Goal: Task Accomplishment & Management: Use online tool/utility

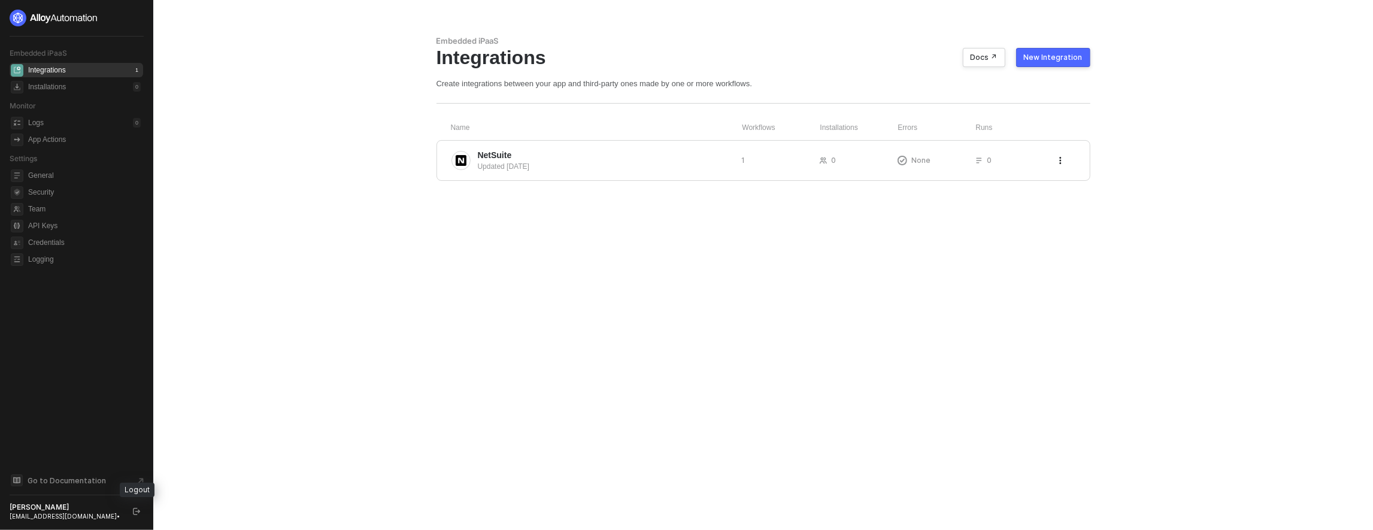
click at [136, 506] on button "button" at bounding box center [136, 511] width 14 height 14
click at [137, 15] on icon "icon-swap" at bounding box center [135, 17] width 7 height 7
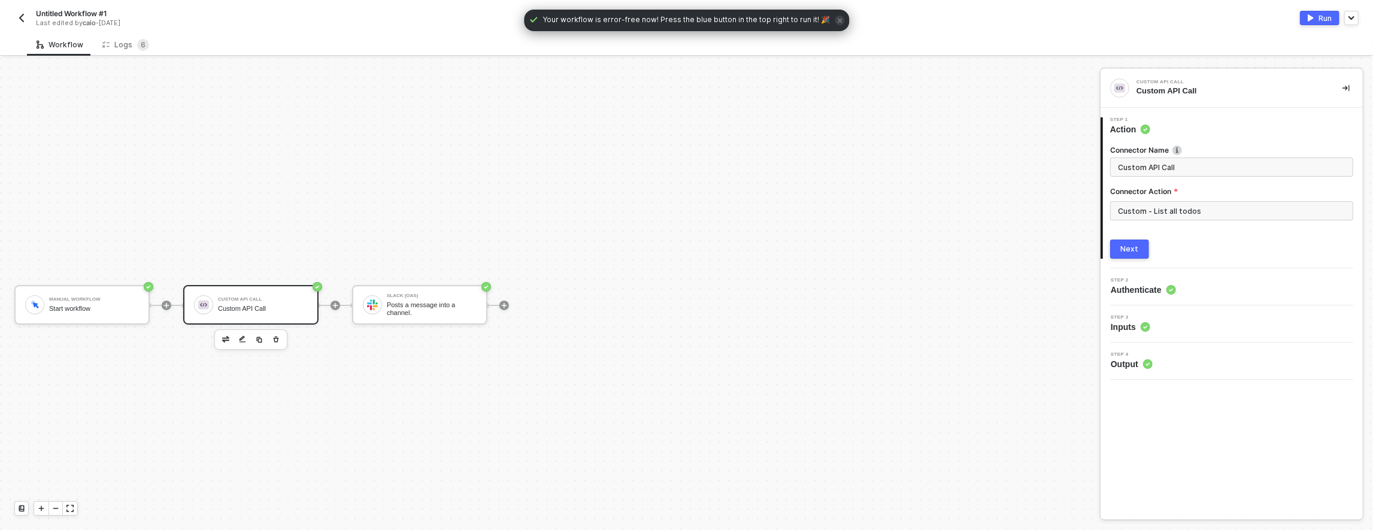
scroll to position [22, 0]
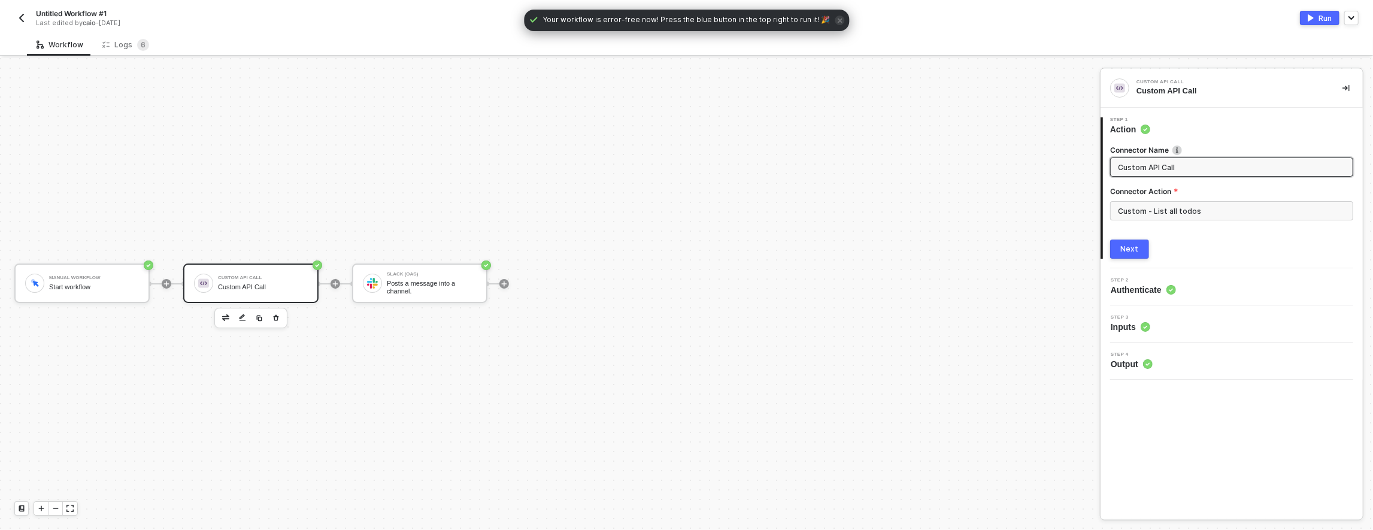
click at [839, 22] on div "Your workflow is error-free now! Press the blue button in the top right to run …" at bounding box center [686, 21] width 325 height 22
click at [837, 22] on icon "icon-close" at bounding box center [839, 20] width 5 height 5
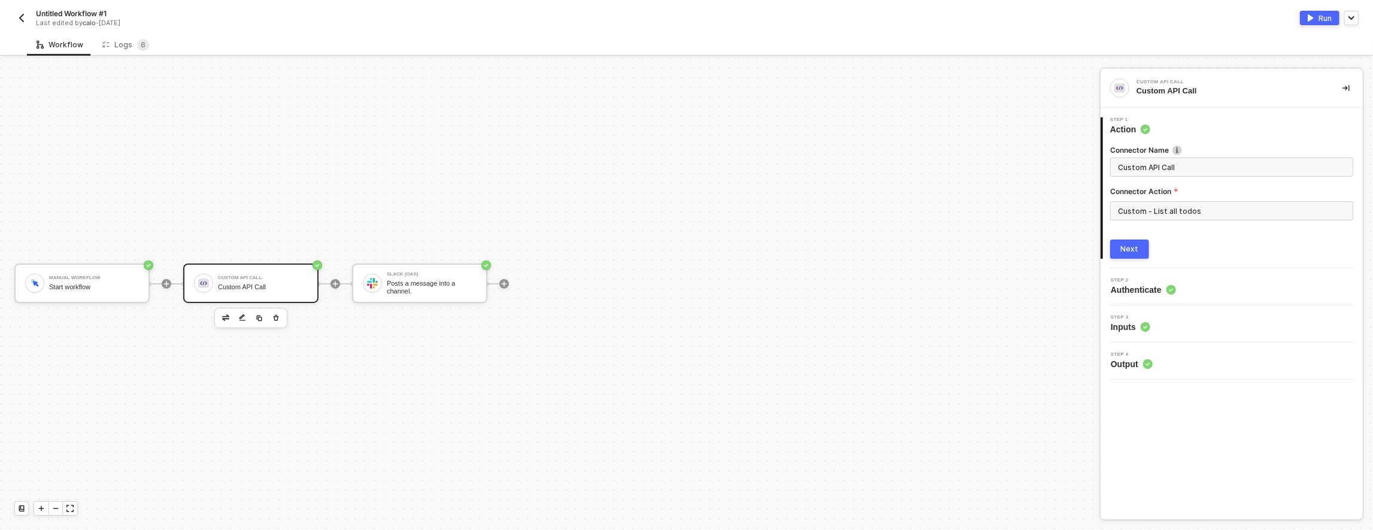
click at [420, 179] on div "Manual Workflow Start workflow Custom API Call Custom API Call Slack (OAS) Post…" at bounding box center [547, 284] width 1094 height 494
click at [406, 302] on div "Slack (OAS) Posts a message into a channel." at bounding box center [419, 284] width 135 height 40
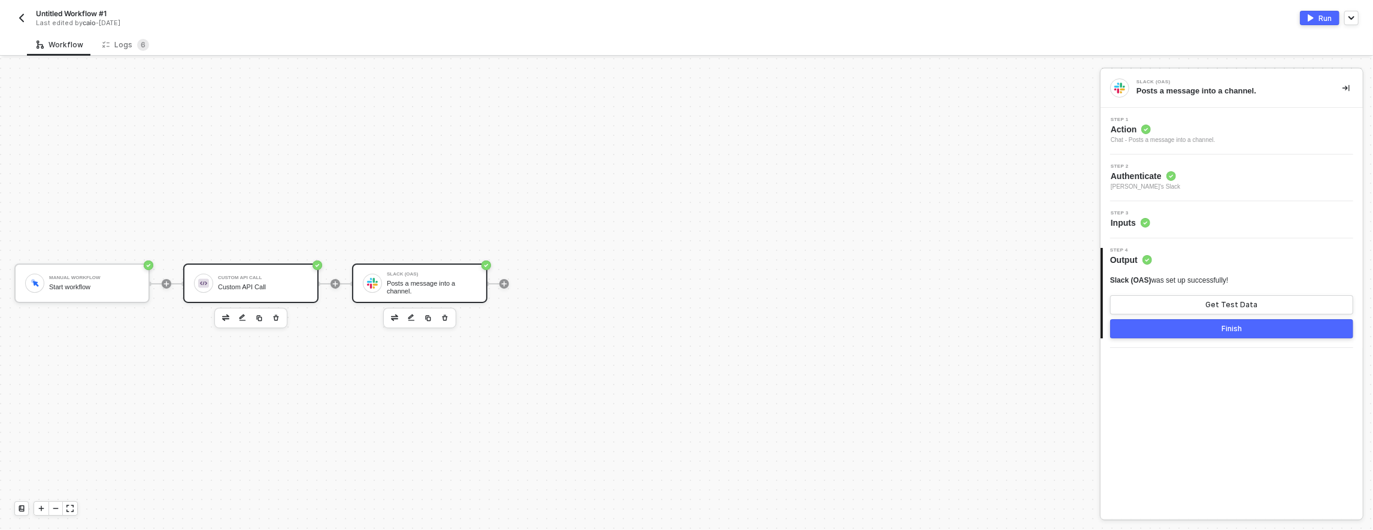
click at [405, 296] on div "Slack (OAS) Posts a message into a channel." at bounding box center [419, 284] width 135 height 40
click at [141, 47] on span "6" at bounding box center [143, 44] width 5 height 9
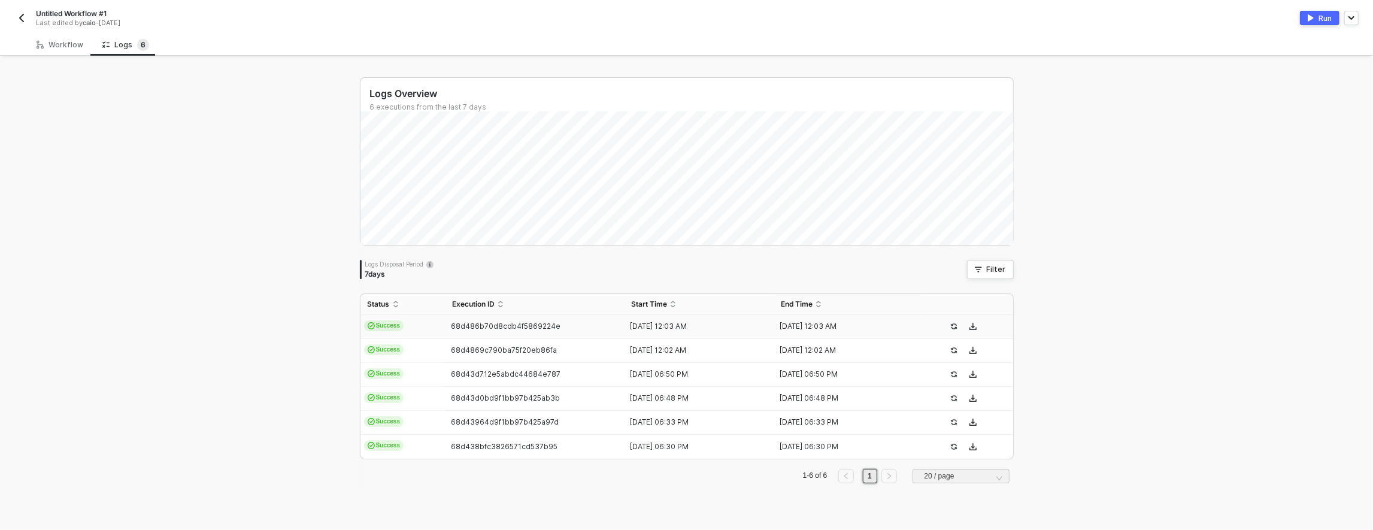
click at [417, 320] on td "Success" at bounding box center [403, 327] width 84 height 24
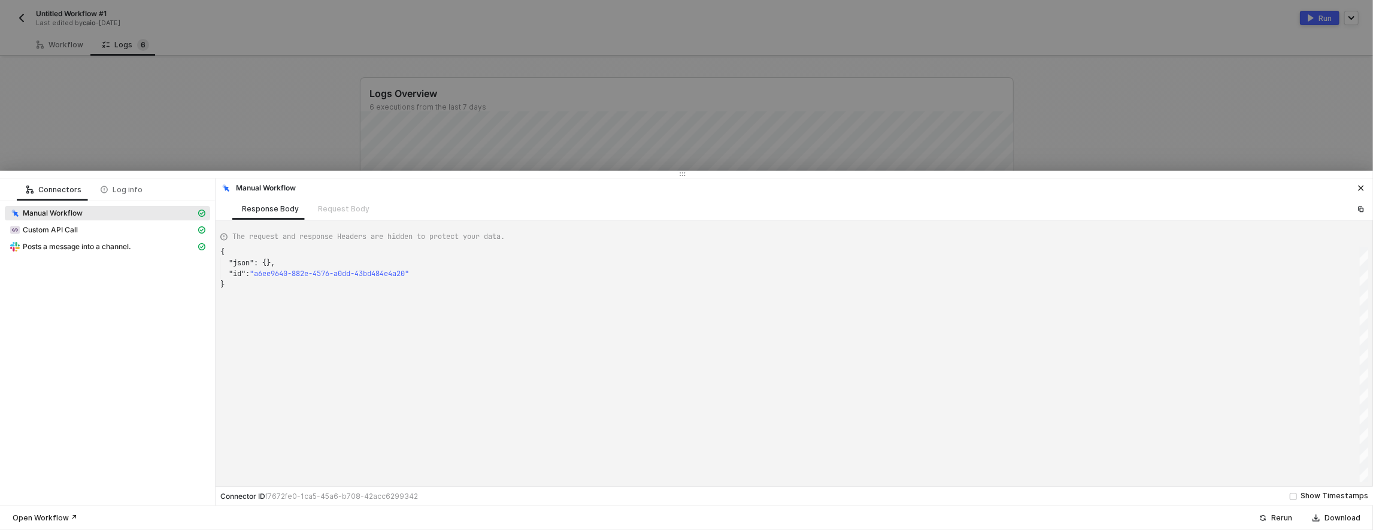
click at [75, 238] on div "Custom API Call" at bounding box center [107, 231] width 205 height 17
click at [82, 243] on span "Posts a message into a channel." at bounding box center [77, 247] width 108 height 10
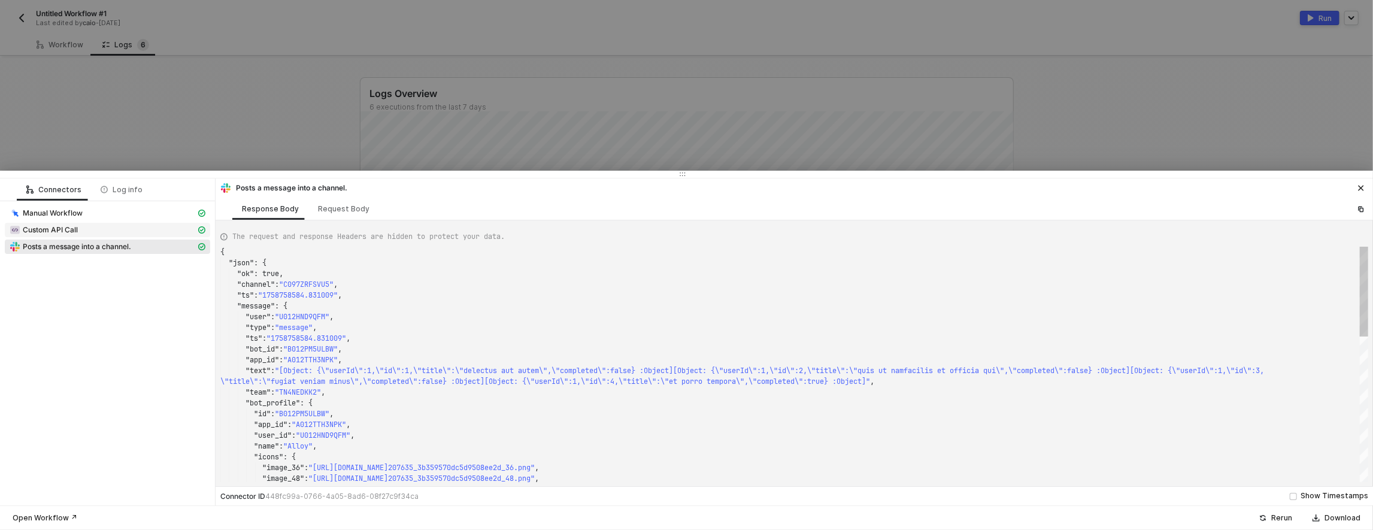
scroll to position [108, 0]
click at [89, 230] on div "Custom API Call" at bounding box center [103, 230] width 186 height 11
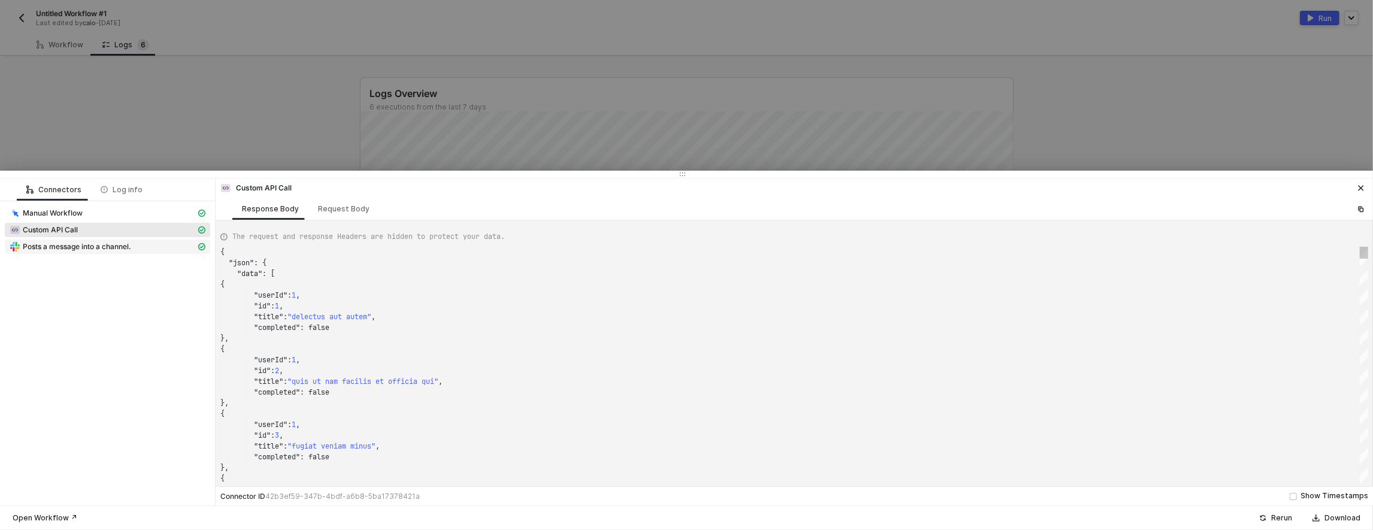
click at [90, 240] on span "Posts a message into a channel." at bounding box center [107, 247] width 205 height 14
type textarea "{ "json": { "ok": true, "channel": "C097ZRFSVU5", "ts": "1758758584.831009", "m…"
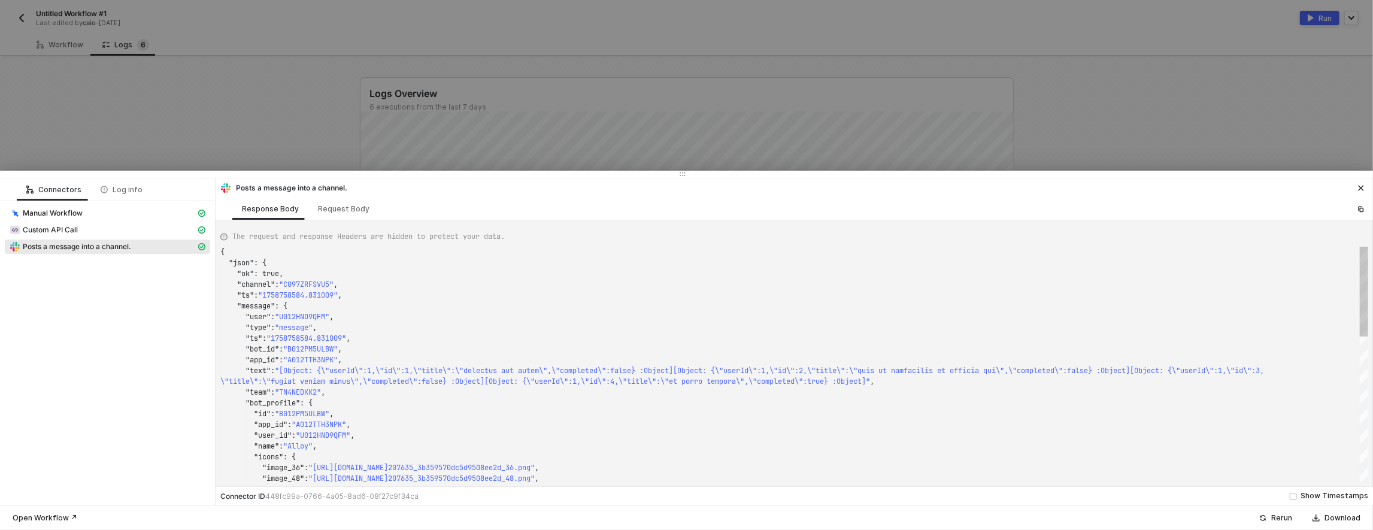
click at [174, 116] on div at bounding box center [686, 265] width 1373 height 530
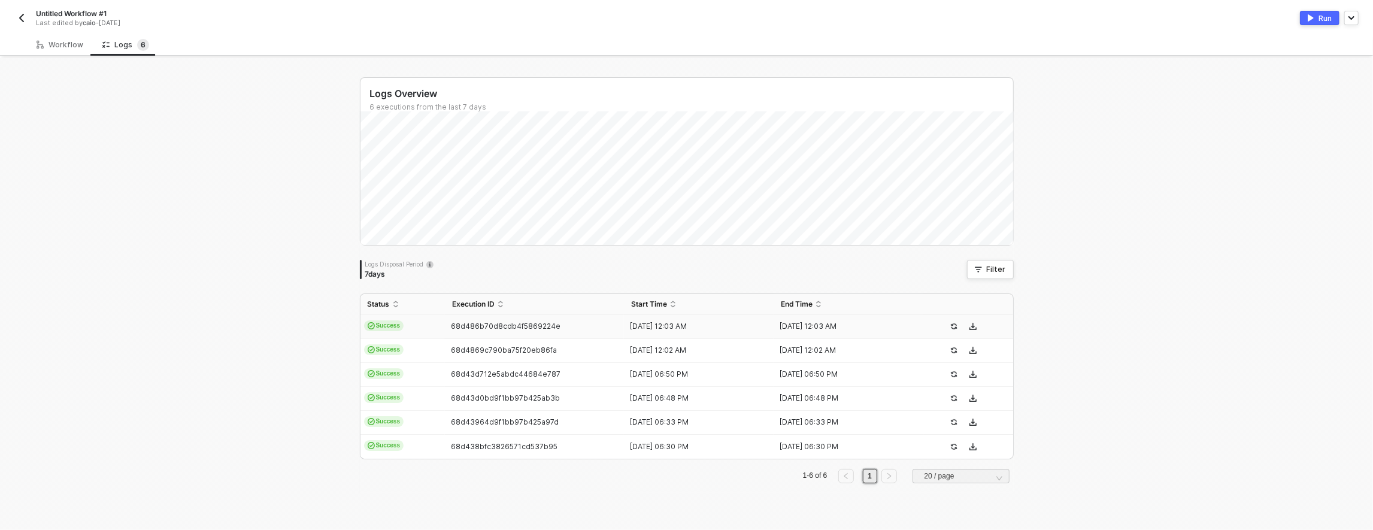
click at [88, 54] on div "Workflow" at bounding box center [60, 45] width 66 height 22
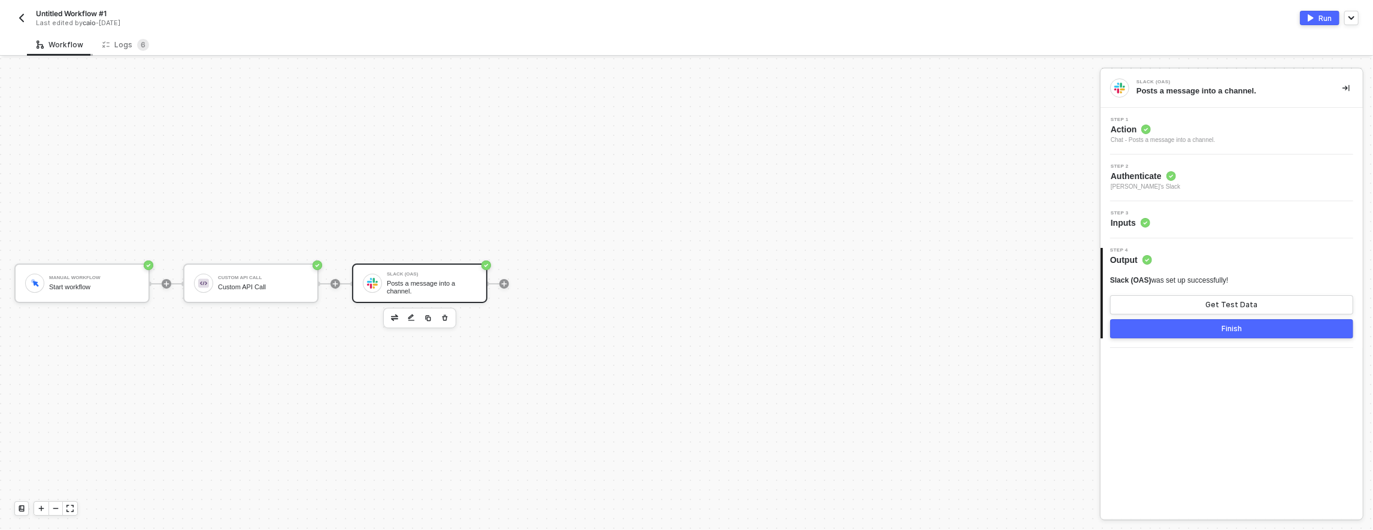
click at [78, 50] on div "Workflow" at bounding box center [60, 45] width 66 height 22
click at [501, 281] on icon "icon-play" at bounding box center [504, 283] width 7 height 7
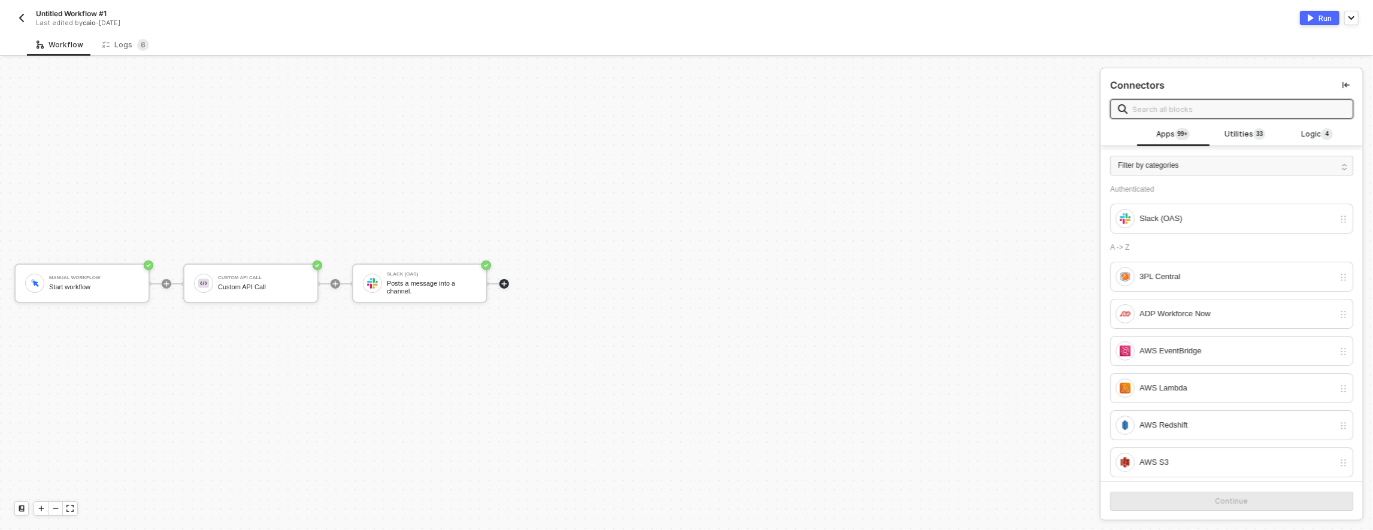
click at [1207, 139] on div "Apps 99+" at bounding box center [1173, 134] width 72 height 23
click at [1212, 138] on div "Utilities 3 3" at bounding box center [1245, 134] width 72 height 23
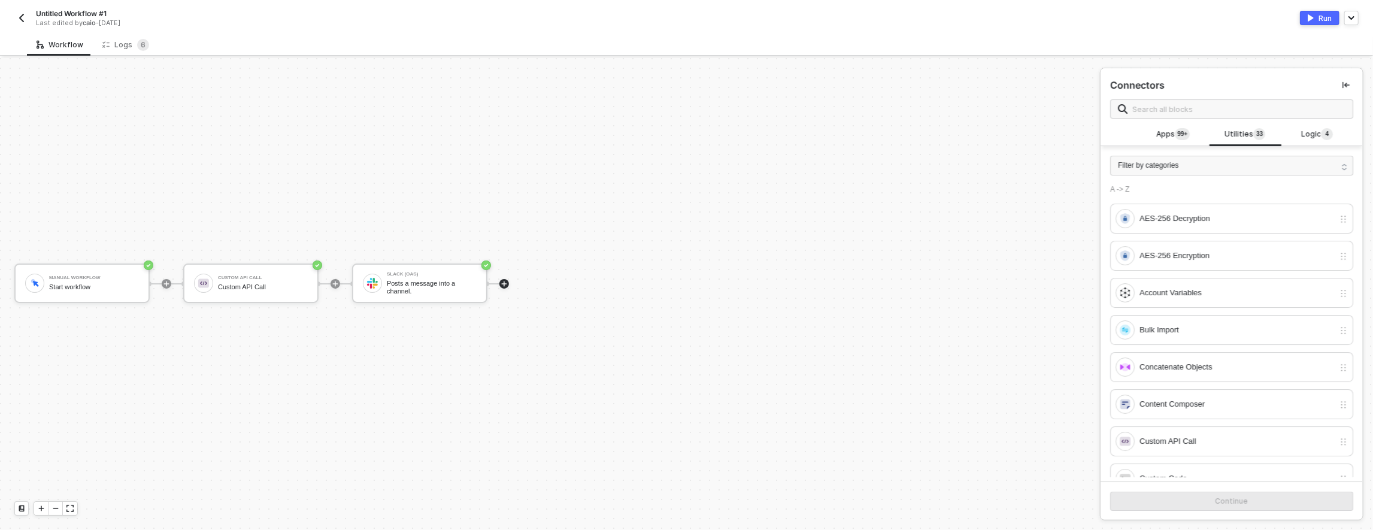
drag, startPoint x: 1360, startPoint y: 238, endPoint x: 1359, endPoint y: 249, distance: 10.8
click at [1359, 249] on div "A -> Z AES-256 Decryption AES-256 Encryption Account Variables Bulk Import Conc…" at bounding box center [1232, 331] width 262 height 292
click at [1171, 472] on div "Custom Code" at bounding box center [1237, 478] width 195 height 13
click at [1179, 508] on button "Continue" at bounding box center [1231, 501] width 243 height 19
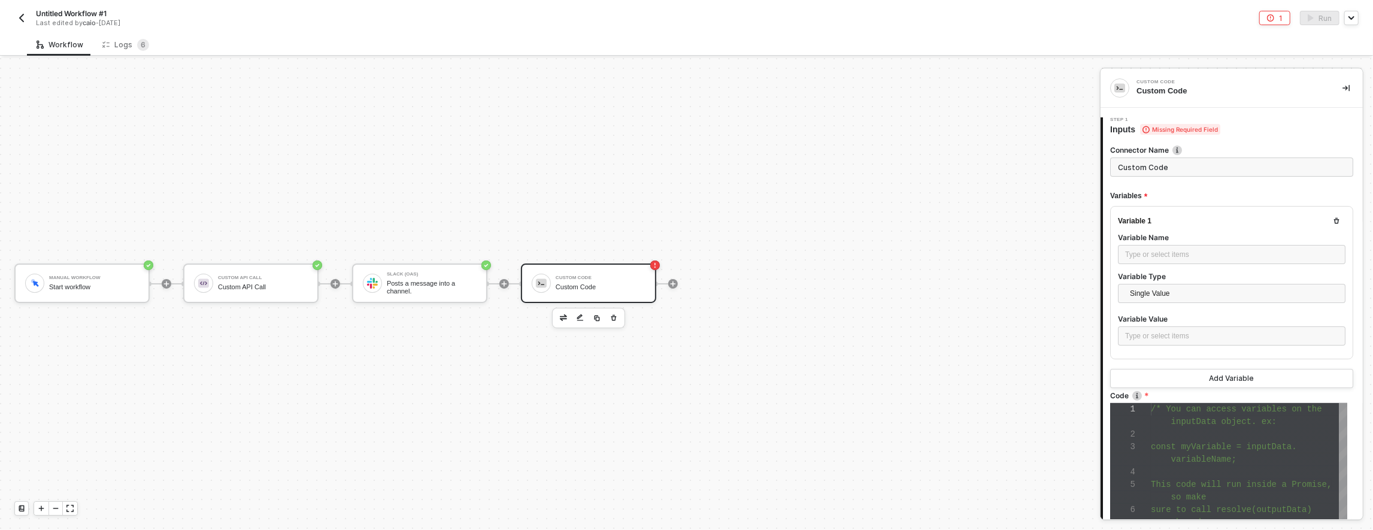
click at [582, 286] on div "Custom Code" at bounding box center [601, 287] width 90 height 8
click at [1197, 474] on div at bounding box center [1249, 472] width 196 height 13
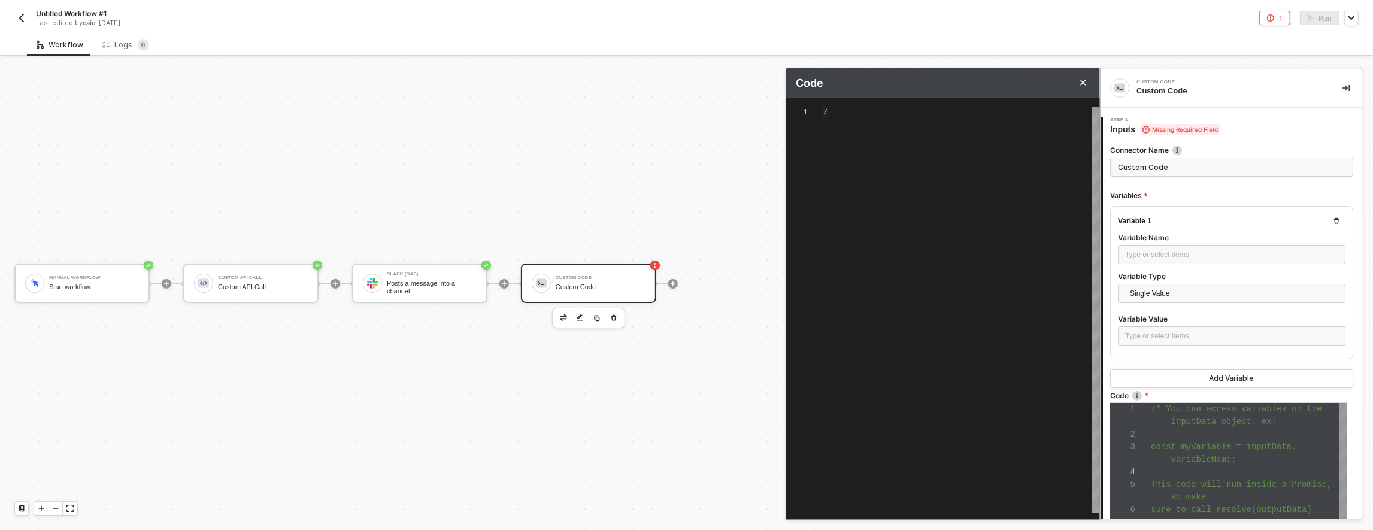
scroll to position [38, 0]
type textarea "/* You can access variables on the inputData object. ex: const myVariable = inp…"
click at [1197, 474] on div at bounding box center [1249, 472] width 196 height 13
click at [971, 278] on div "/* You can access variables on the inputData objec t. ex: const myVariable = in…" at bounding box center [962, 310] width 277 height 406
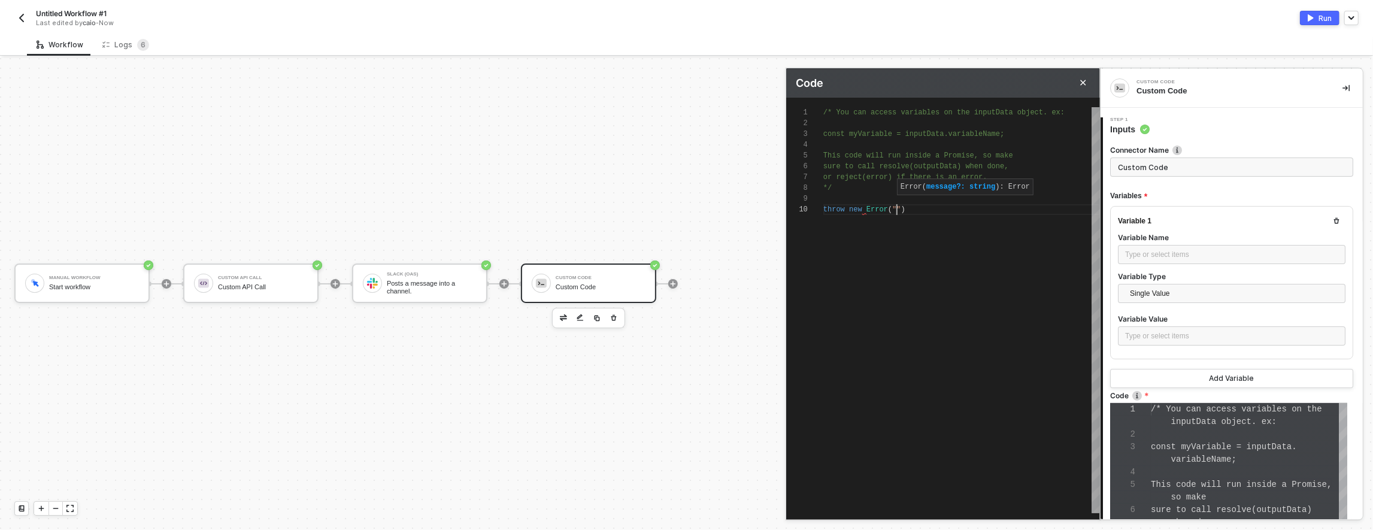
scroll to position [97, 74]
type textarea "/* You can access variables on the inputData object. ex: const myVariable = inp…"
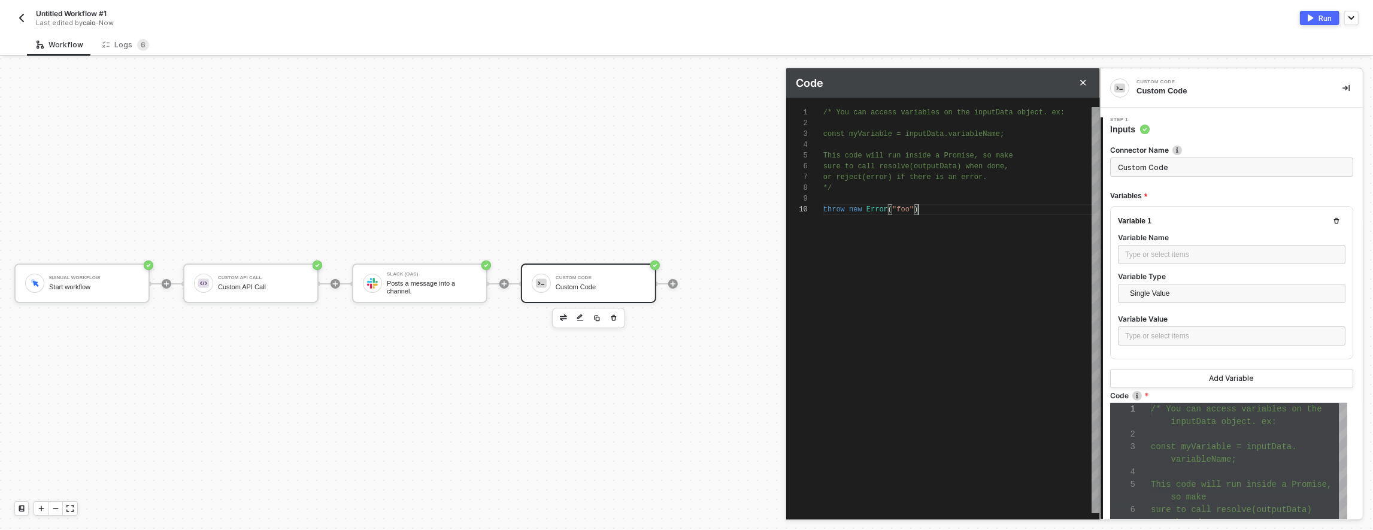
click at [968, 284] on div "/* You can access variables on the inputData objec t. ex: const myVariable = in…" at bounding box center [962, 310] width 277 height 406
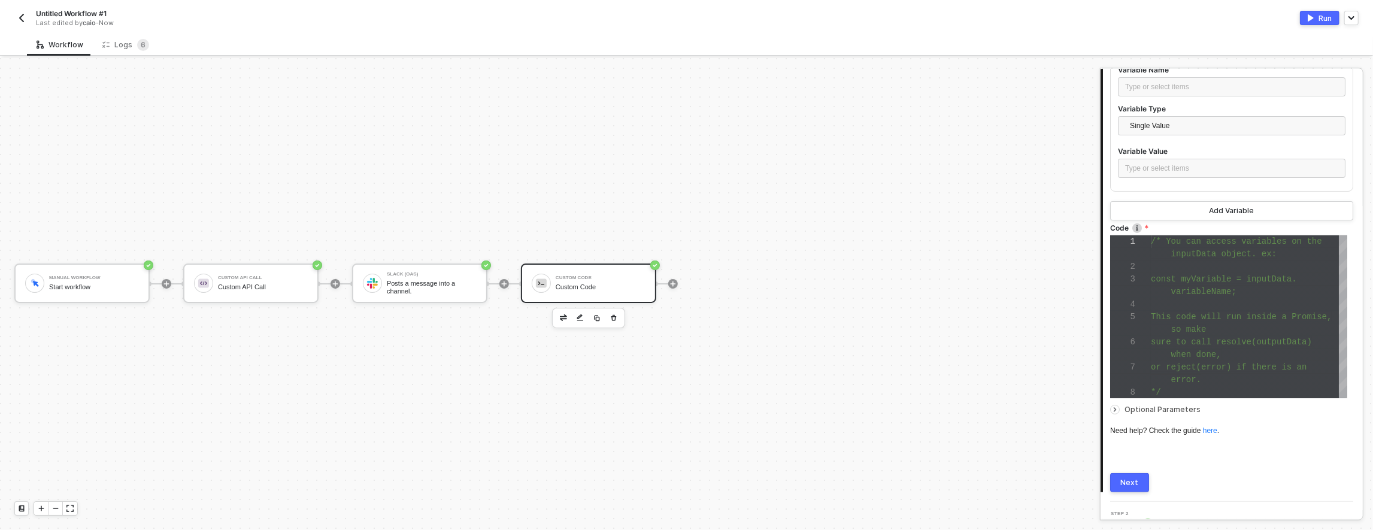
scroll to position [186, 0]
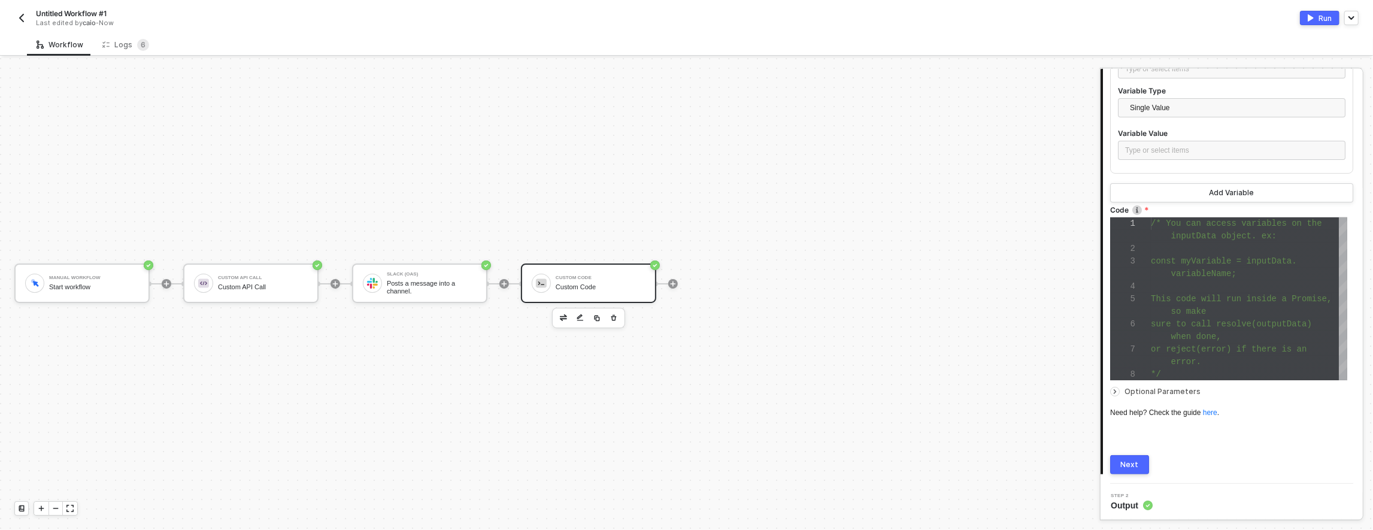
click at [1142, 453] on div "Connector Name Custom Code Variables Variable 1 Variable Name Type or select it…" at bounding box center [1231, 212] width 243 height 525
click at [1142, 456] on button "Next" at bounding box center [1129, 464] width 39 height 19
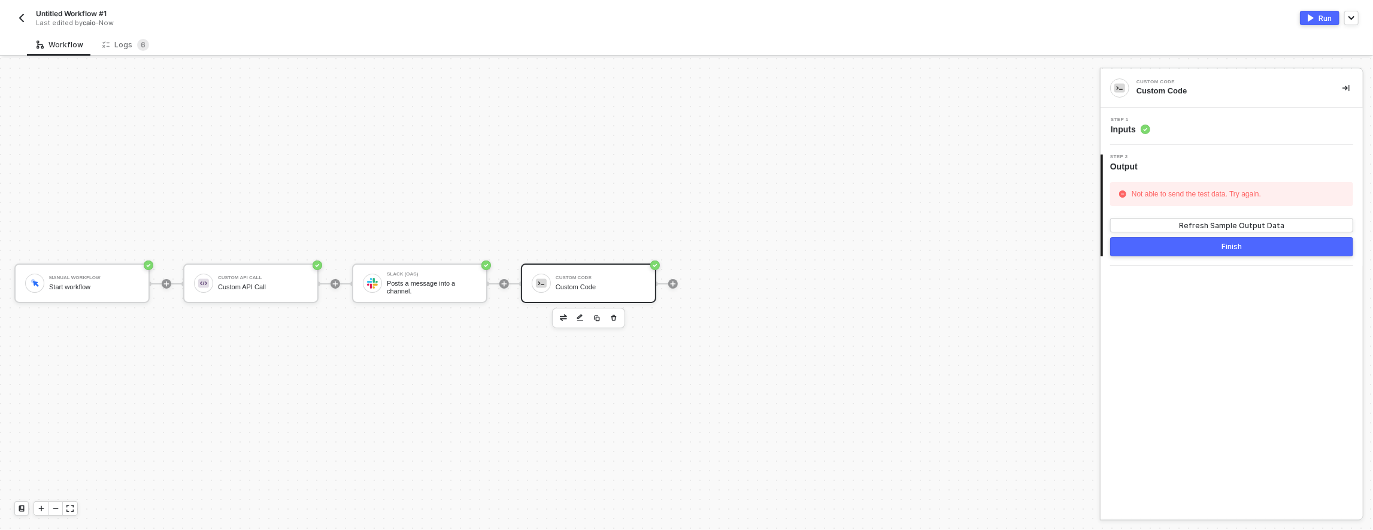
click at [467, 222] on div "Manual Workflow Start workflow Custom API Call Custom API Call Slack (OAS) Post…" at bounding box center [547, 284] width 1094 height 494
click at [1309, 22] on button "Run" at bounding box center [1320, 18] width 40 height 14
click at [597, 243] on div at bounding box center [673, 283] width 159 height 93
click at [1191, 250] on button "Finish" at bounding box center [1231, 246] width 243 height 19
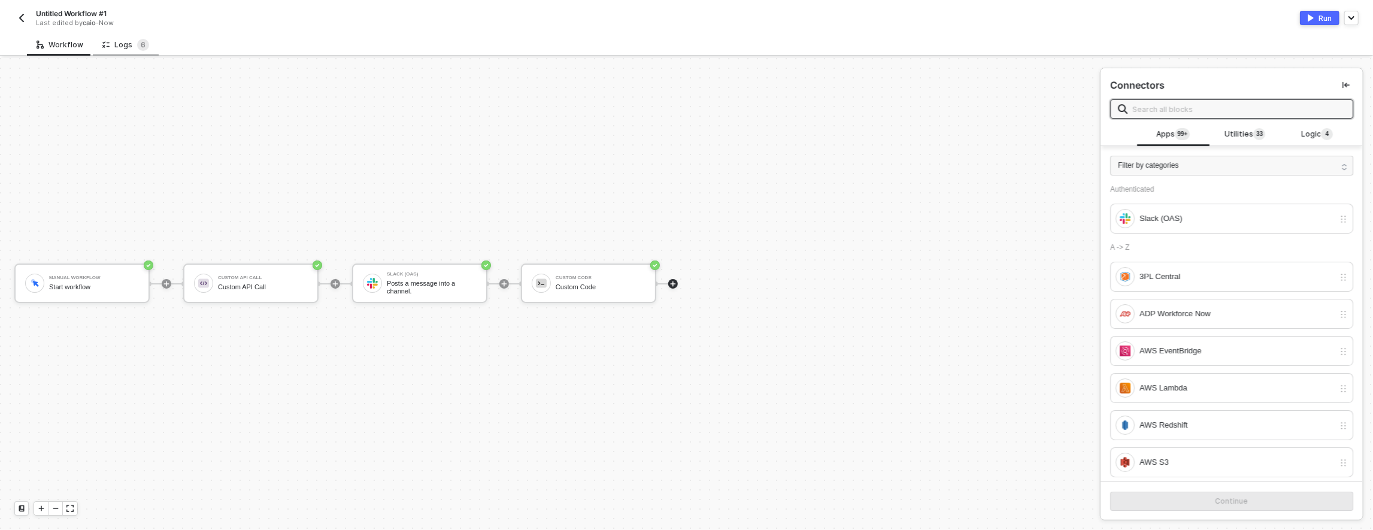
click at [150, 42] on div "Logs 6" at bounding box center [126, 45] width 66 height 22
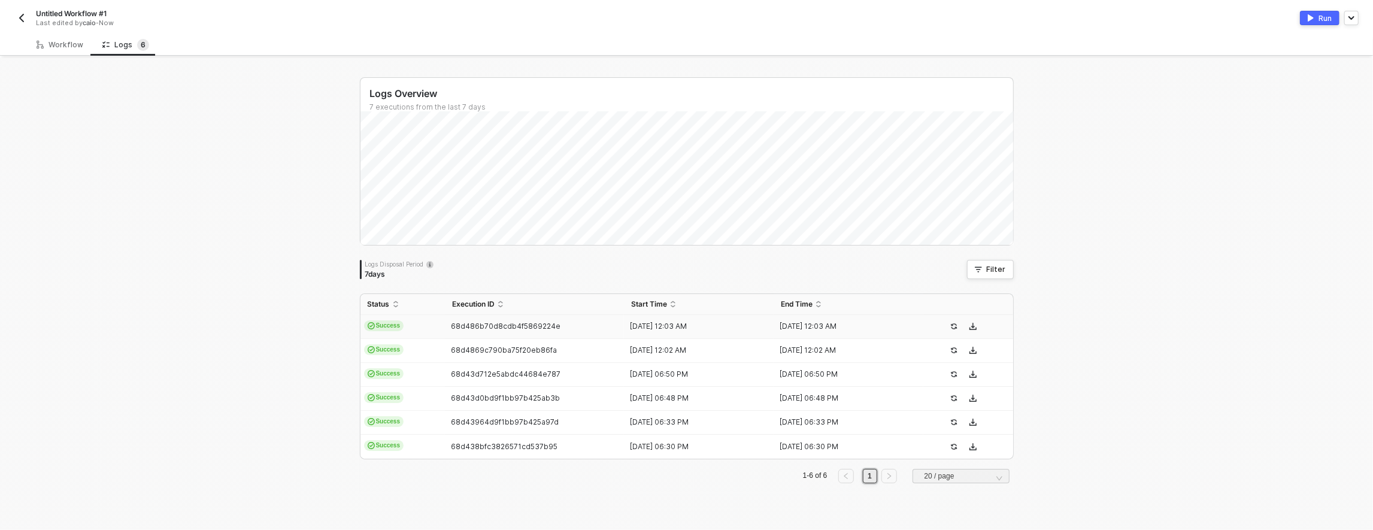
click at [482, 325] on span "68d486b70d8cdb4f5869224e" at bounding box center [506, 326] width 110 height 9
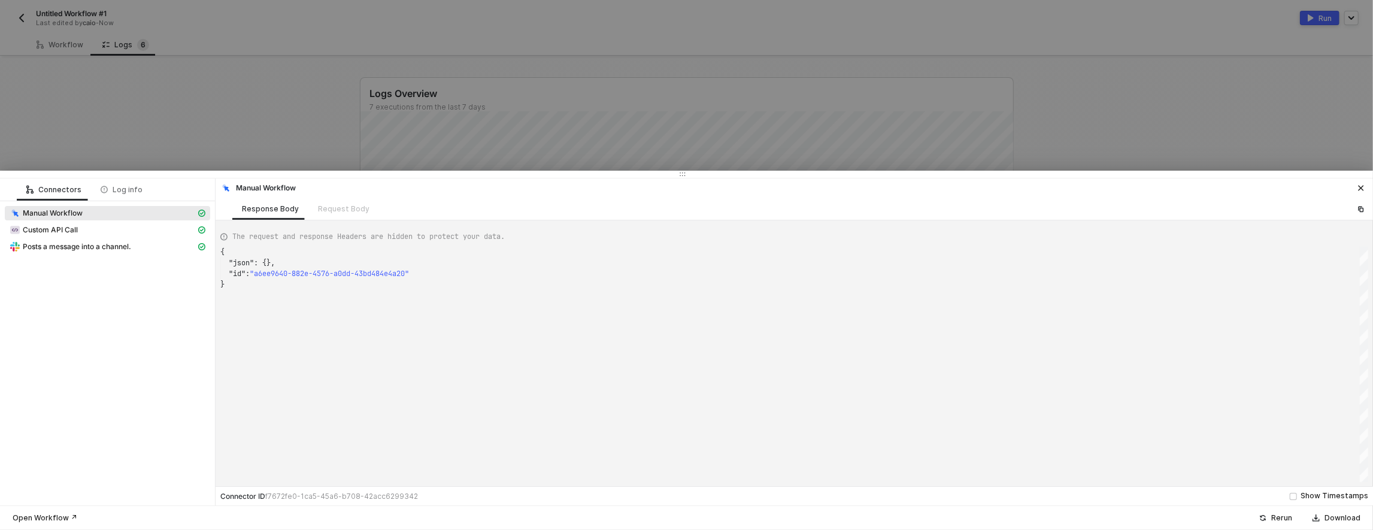
scroll to position [32, 0]
click at [105, 132] on div at bounding box center [686, 265] width 1373 height 530
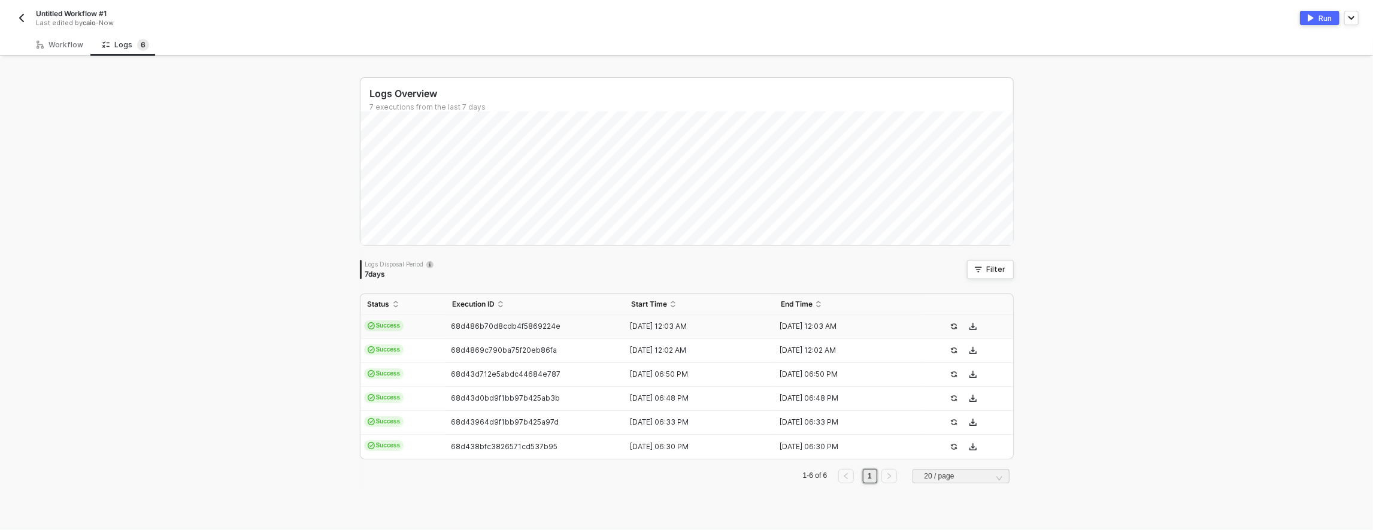
click at [469, 323] on span "68d486b70d8cdb4f5869224e" at bounding box center [506, 326] width 110 height 9
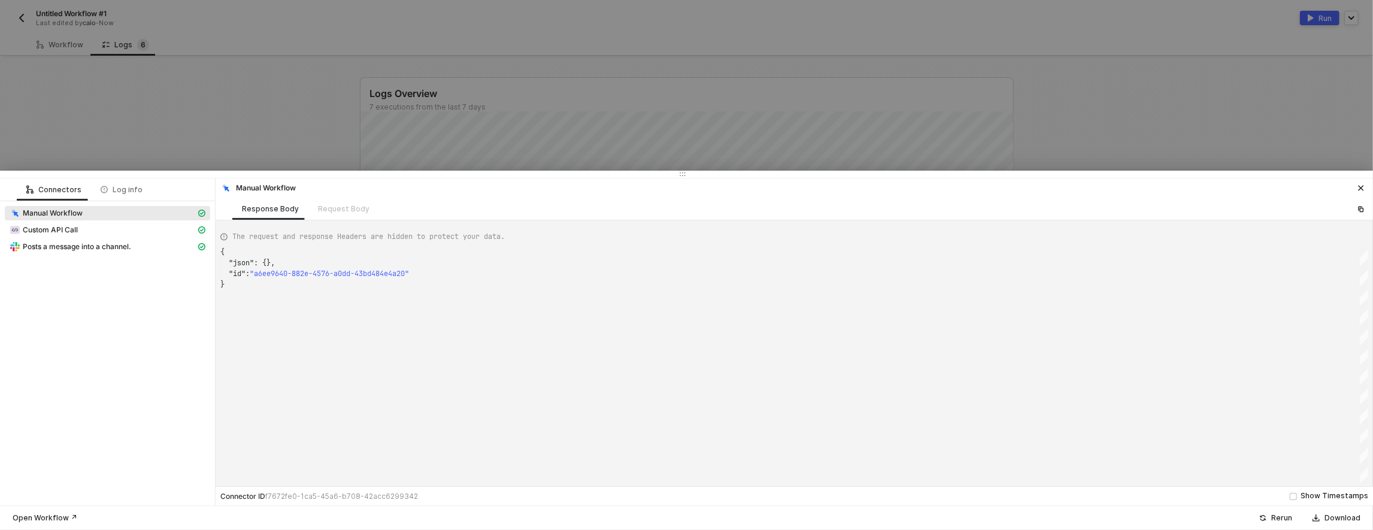
click at [107, 222] on div "Manual Workflow" at bounding box center [107, 214] width 205 height 17
click at [105, 228] on div "Custom API Call" at bounding box center [103, 230] width 186 height 11
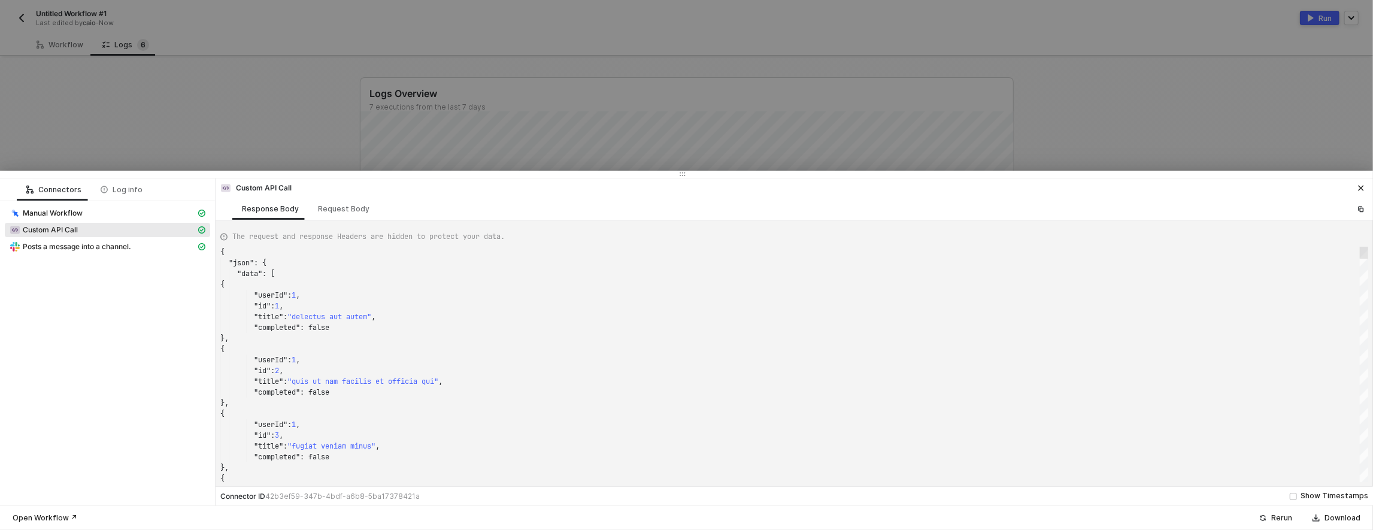
drag, startPoint x: 1364, startPoint y: 261, endPoint x: 1364, endPoint y: 225, distance: 35.9
click at [1364, 225] on div "The request and response Headers are hidden to protect your data. { "userId" : …" at bounding box center [794, 353] width 1148 height 257
click at [38, 248] on span "Posts a message into a channel." at bounding box center [77, 247] width 108 height 10
type textarea "{ "json": { "ok": true, "channel": "C097ZRFSVU5", "ts": "1758758584.831009", "m…"
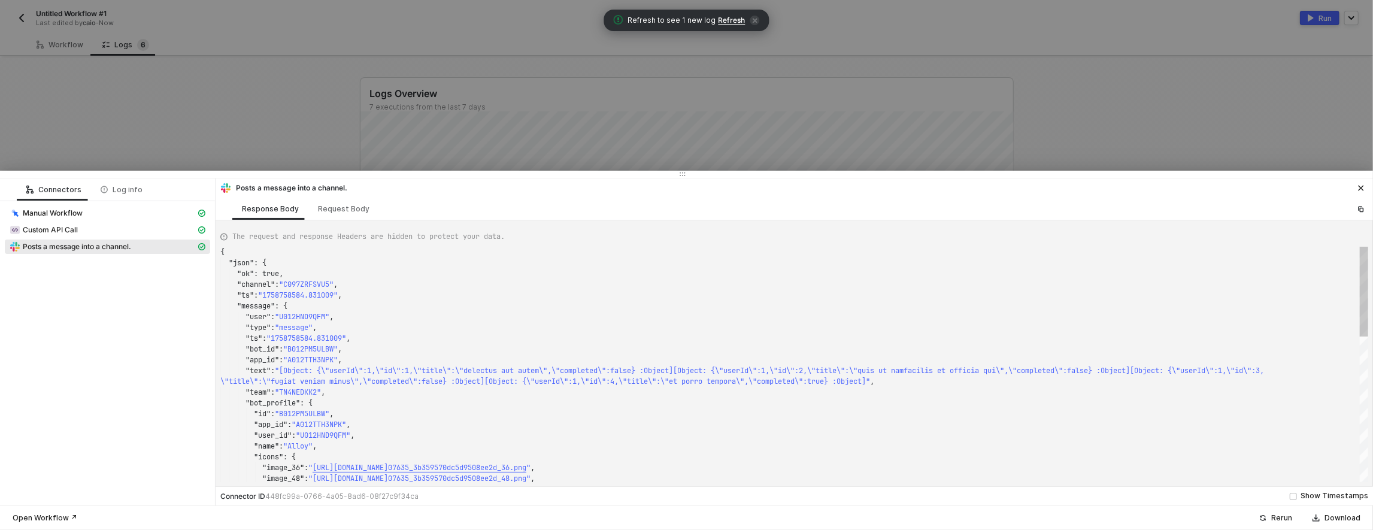
click at [1318, 489] on div "Connector ID 448fc99a-0766-4a05-8ad6-08f27c9f34ca Show Timestamps" at bounding box center [795, 495] width 1158 height 19
click at [1316, 492] on div "Show Timestamps" at bounding box center [1335, 496] width 68 height 11
click at [1297, 493] on input "Show Timestamps" at bounding box center [1293, 496] width 7 height 7
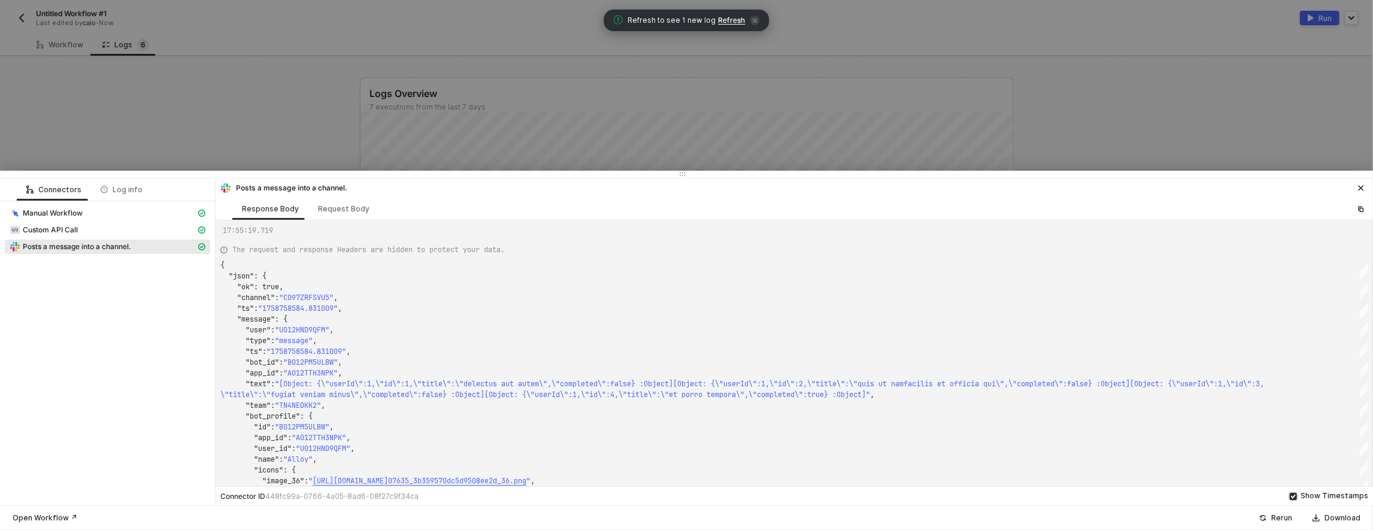
click at [1315, 494] on div "Show Timestamps" at bounding box center [1335, 496] width 68 height 11
click at [1297, 494] on input "Show Timestamps" at bounding box center [1293, 496] width 7 height 7
checkbox input "false"
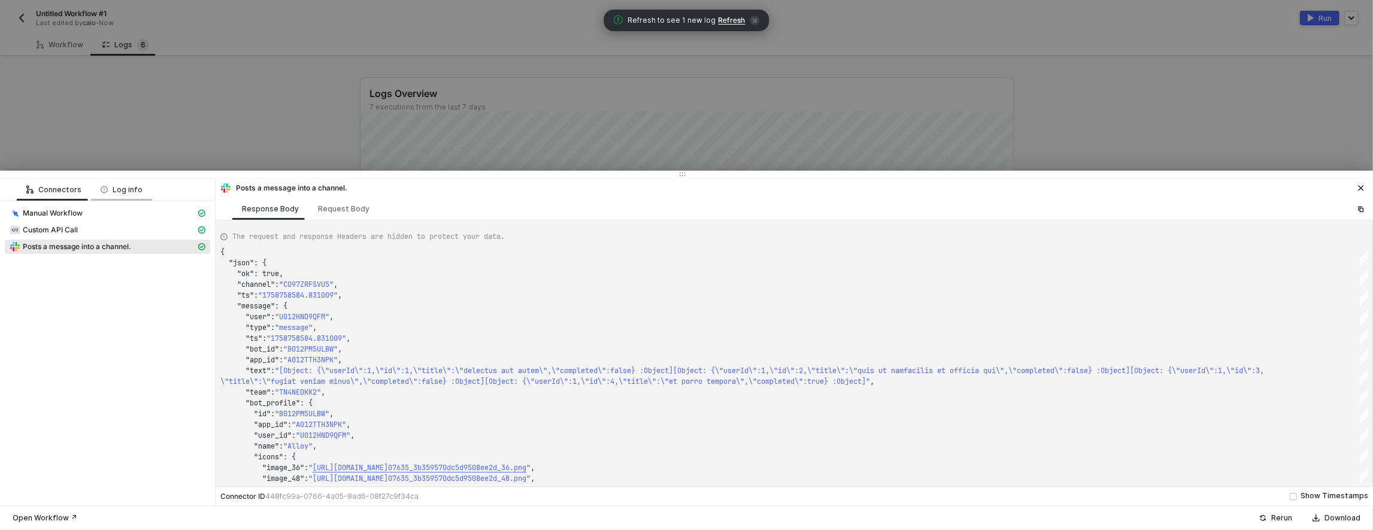
click at [131, 199] on div "Log info" at bounding box center [121, 189] width 61 height 22
click at [84, 195] on div "Connectors" at bounding box center [54, 189] width 74 height 22
click at [103, 196] on div "Log info" at bounding box center [121, 189] width 61 height 22
click at [77, 198] on div "Connectors" at bounding box center [54, 189] width 74 height 22
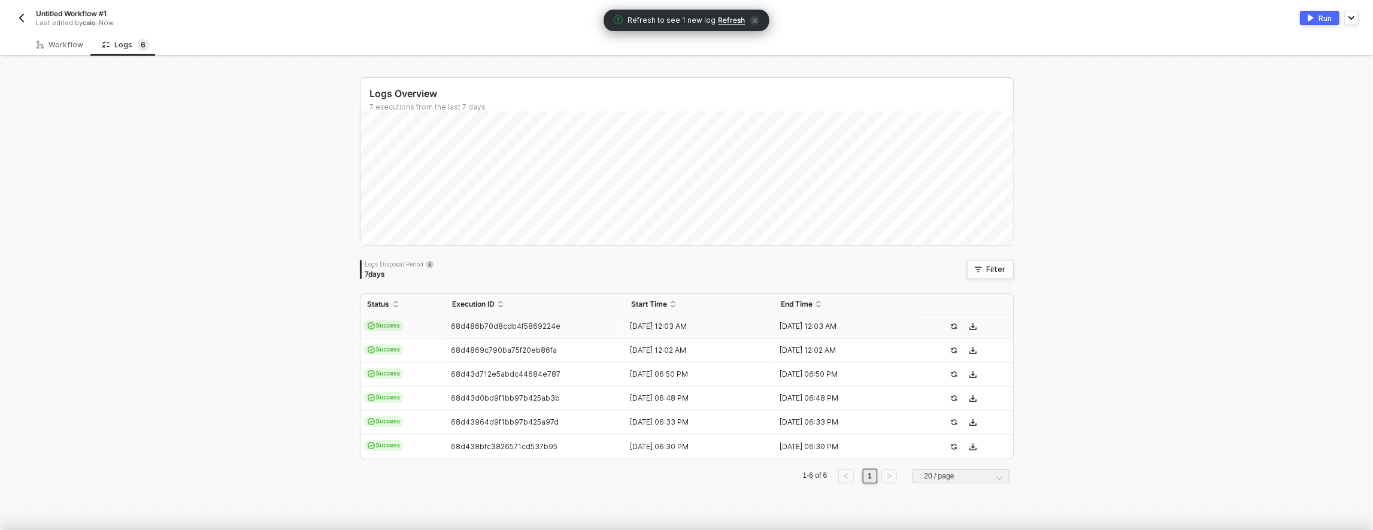
click at [191, 147] on div at bounding box center [686, 265] width 1373 height 530
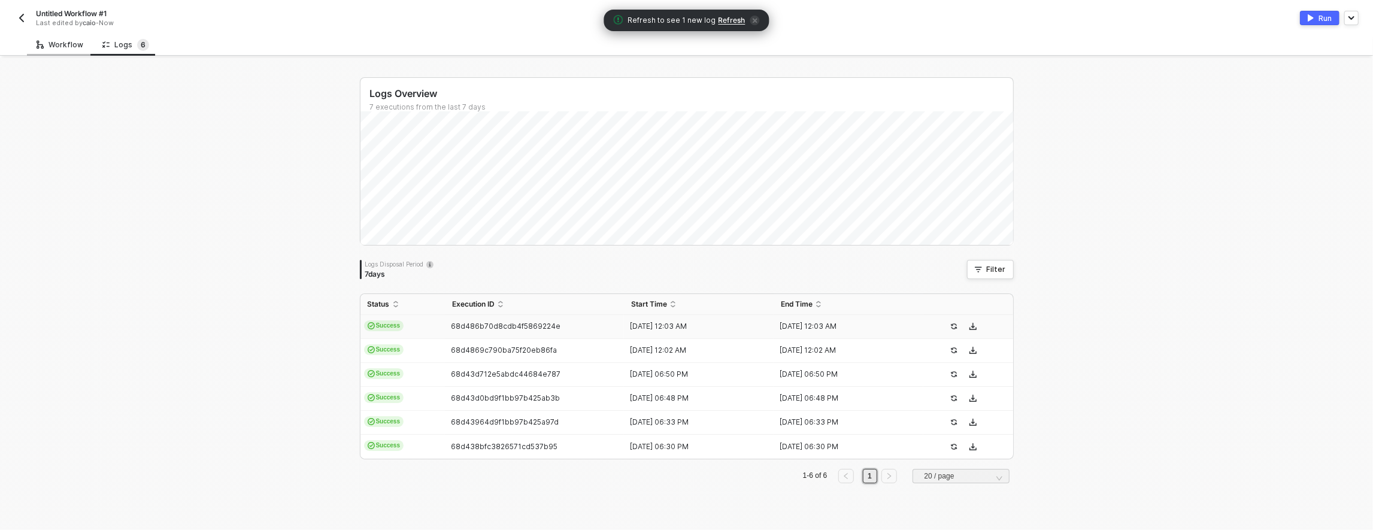
click at [68, 50] on div "Workflow" at bounding box center [60, 45] width 66 height 22
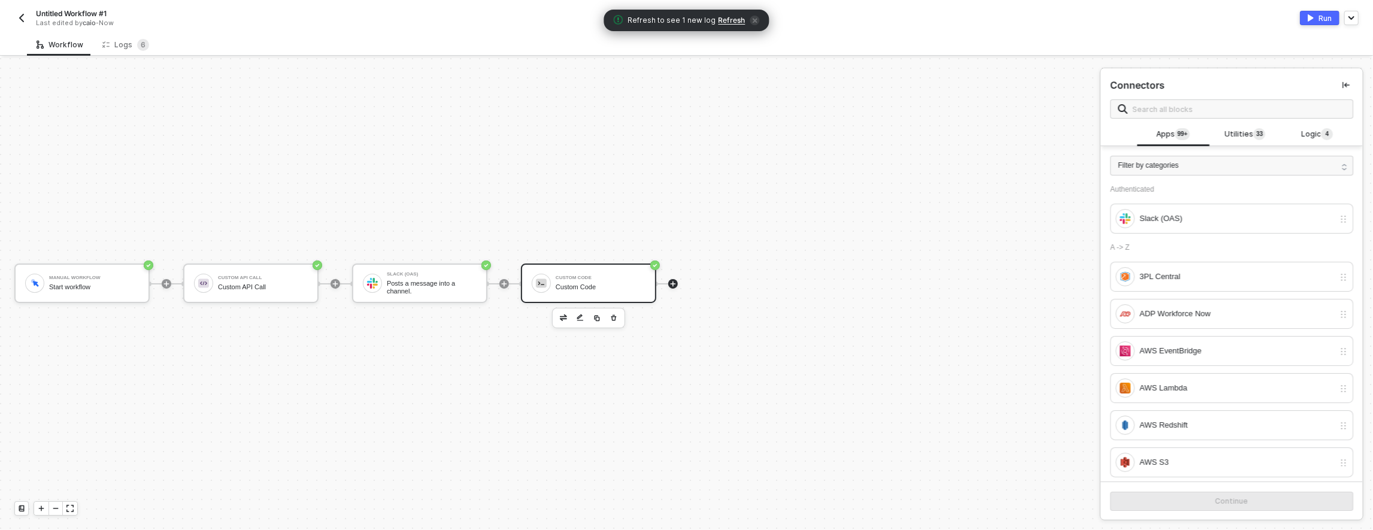
click at [545, 282] on img at bounding box center [541, 283] width 11 height 11
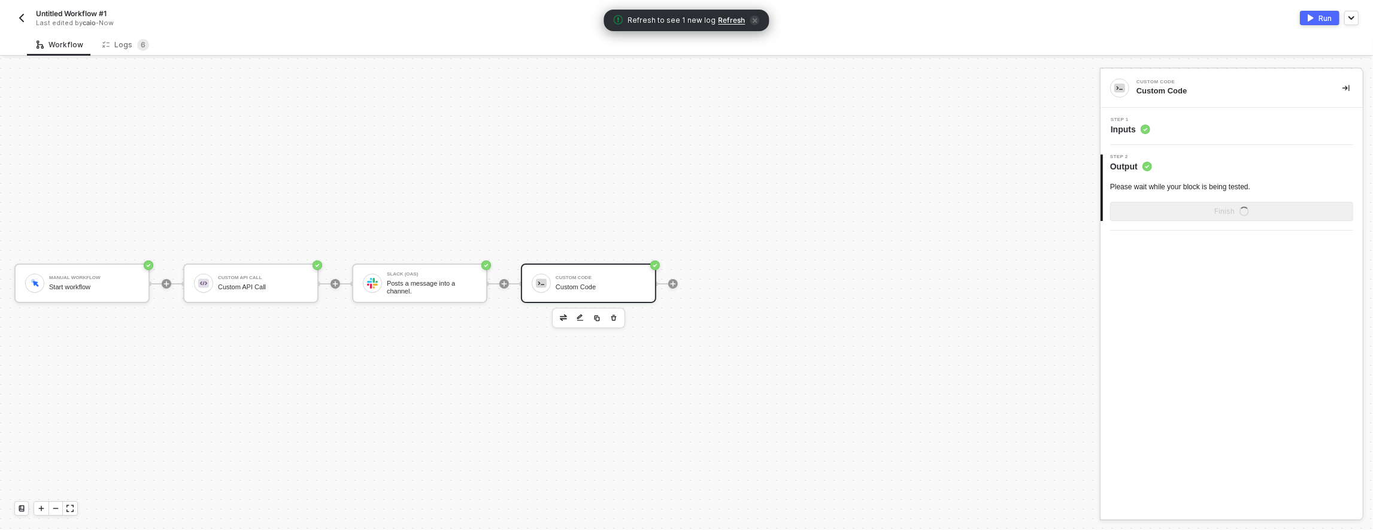
click at [554, 278] on div "Custom Code Custom Code" at bounding box center [598, 283] width 95 height 23
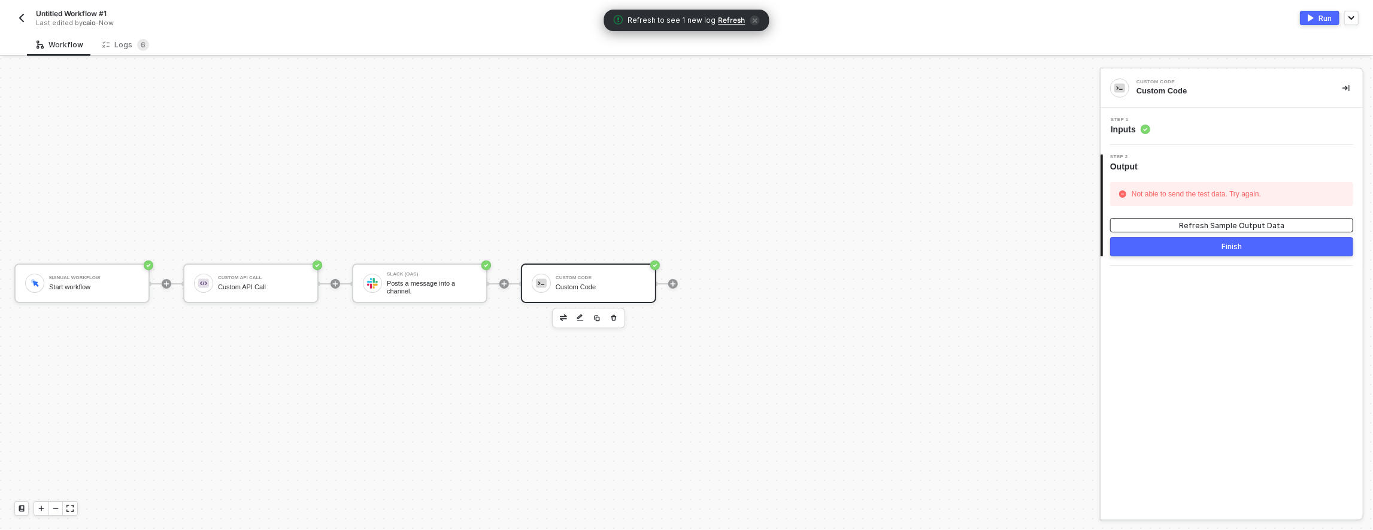
click at [1170, 228] on button "Refresh Sample Output Data" at bounding box center [1231, 225] width 243 height 14
click at [1159, 118] on div "Step 1 Inputs" at bounding box center [1233, 126] width 259 height 18
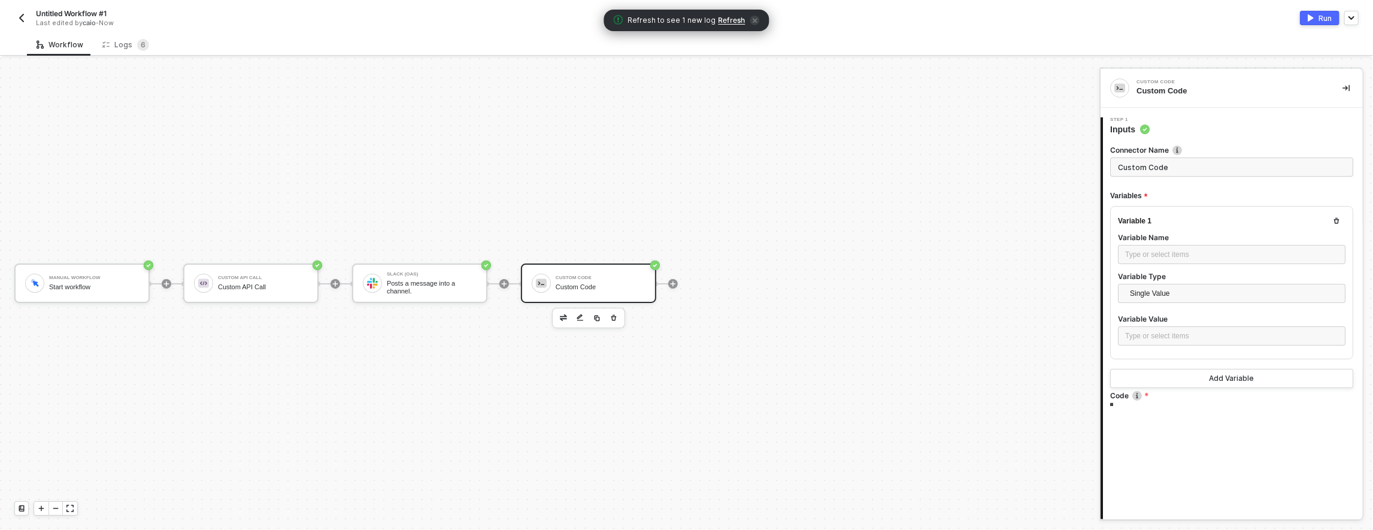
type textarea "/* You can access variables on the inputData object. ex: const myVariable = inp…"
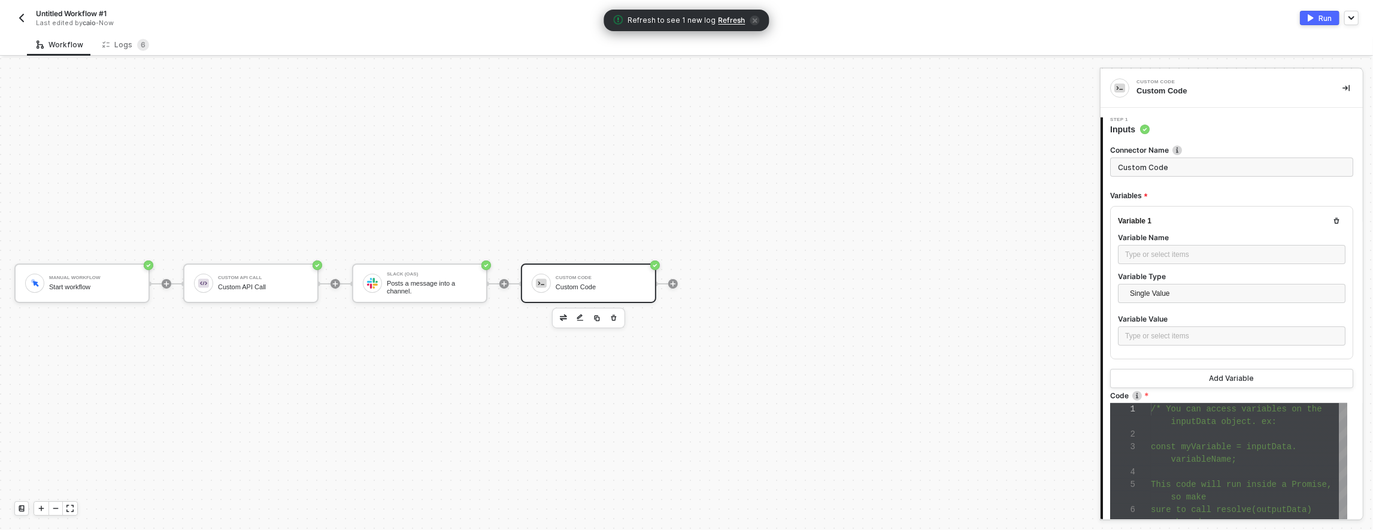
click at [1173, 419] on span "inputData object. ex:" at bounding box center [1224, 422] width 105 height 10
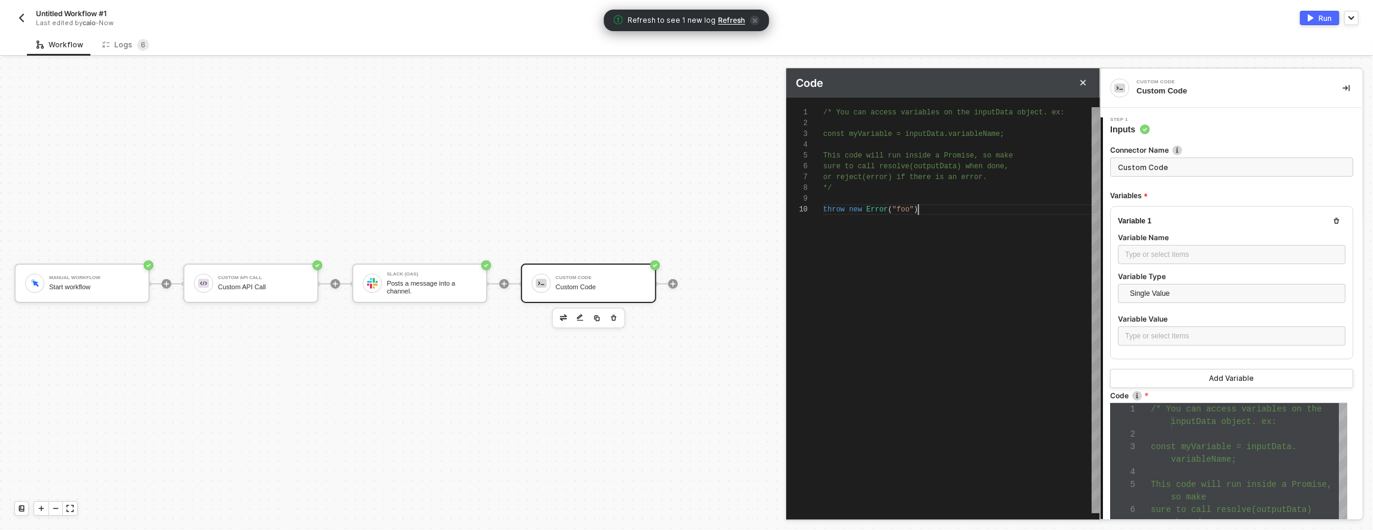
scroll to position [97, 95]
drag, startPoint x: 824, startPoint y: 207, endPoint x: 919, endPoint y: 208, distance: 95.8
click at [903, 208] on span "throw new Error ( "foo" )" at bounding box center [871, 209] width 95 height 8
drag, startPoint x: 853, startPoint y: 209, endPoint x: 887, endPoint y: 207, distance: 34.2
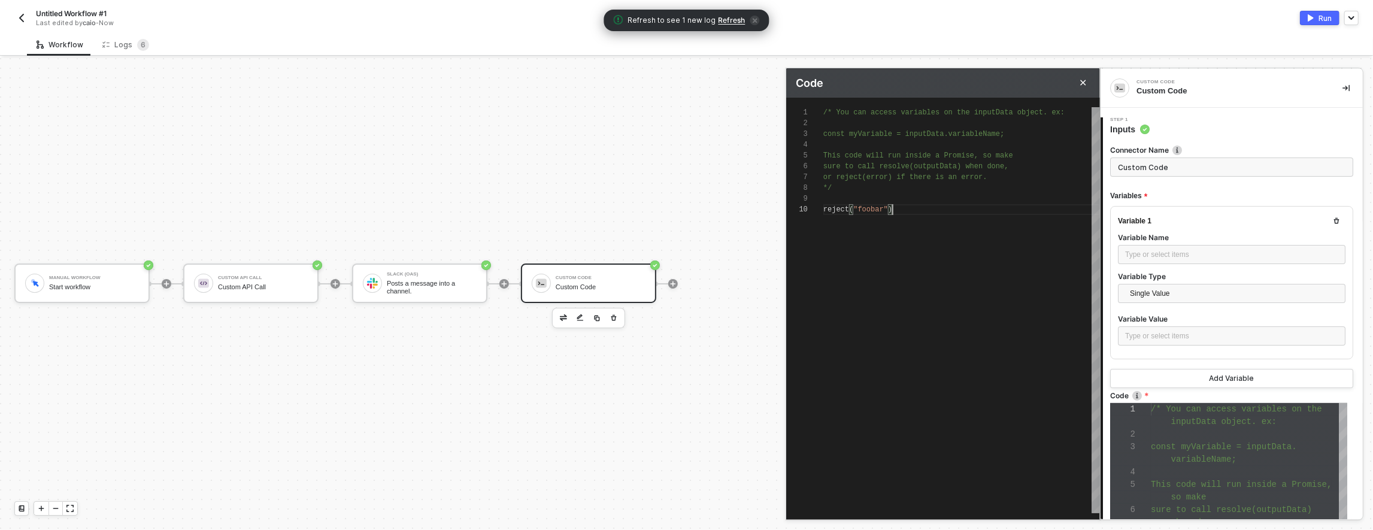
drag, startPoint x: 887, startPoint y: 207, endPoint x: 851, endPoint y: 208, distance: 35.9
click at [851, 208] on span "reject ( "foobar" )" at bounding box center [858, 209] width 69 height 8
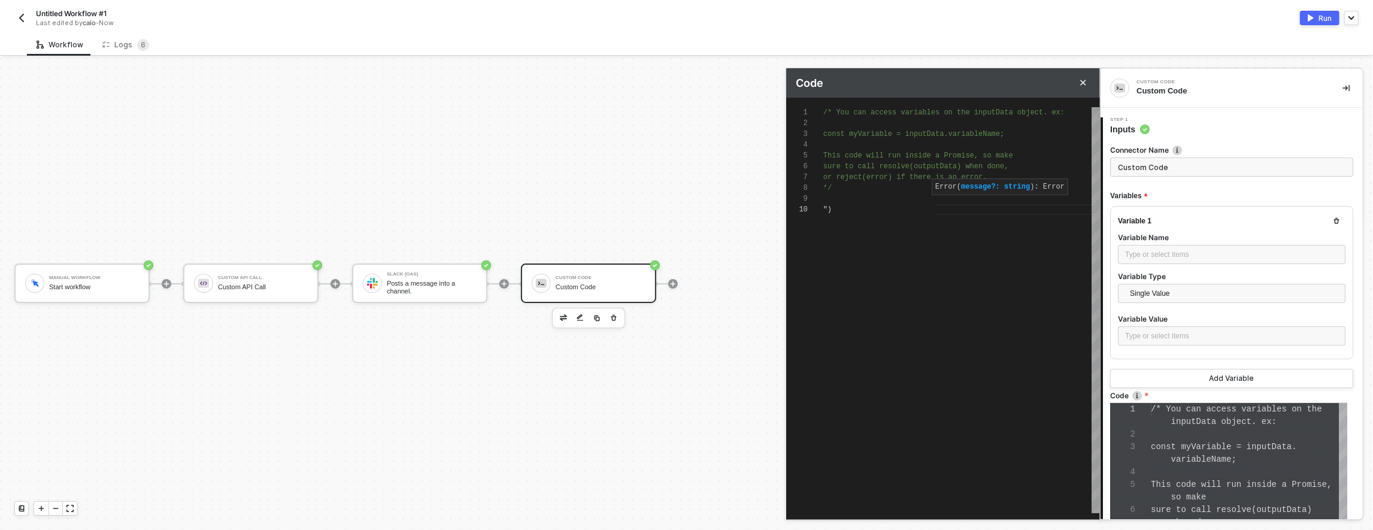
scroll to position [97, 108]
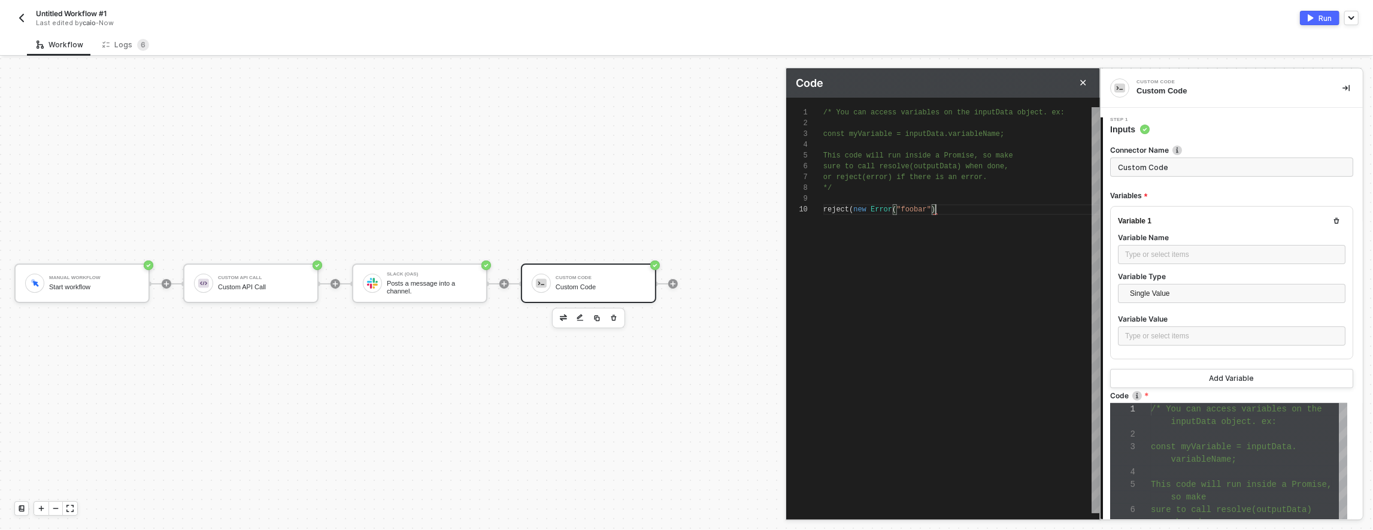
type textarea "/* You can access variables on the inputData object. ex: const myVariable = inp…"
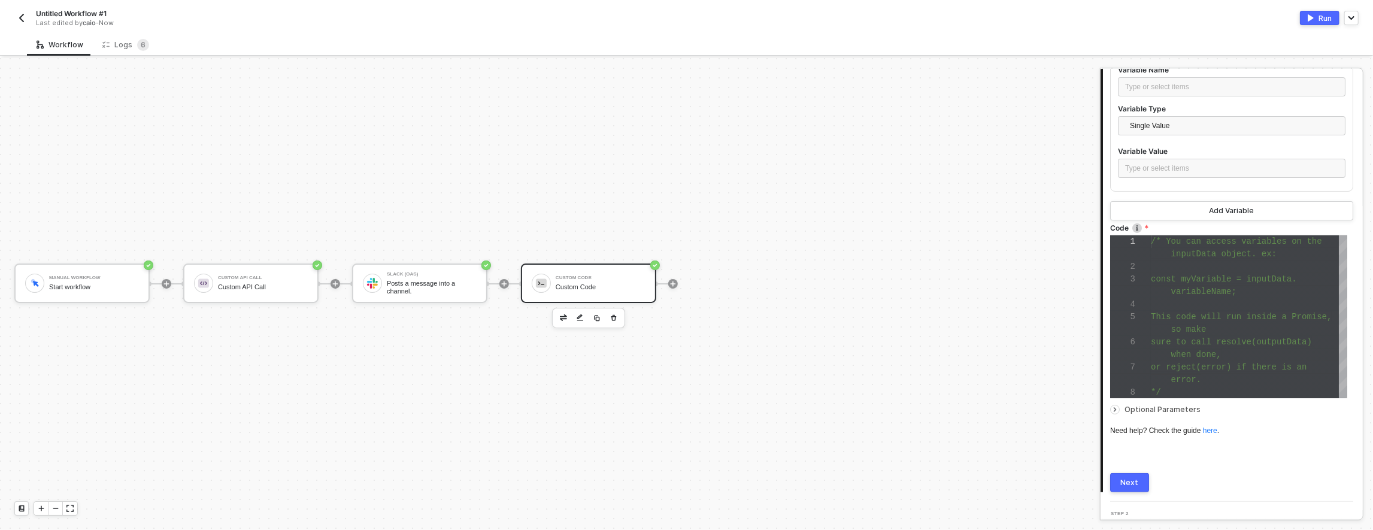
scroll to position [186, 0]
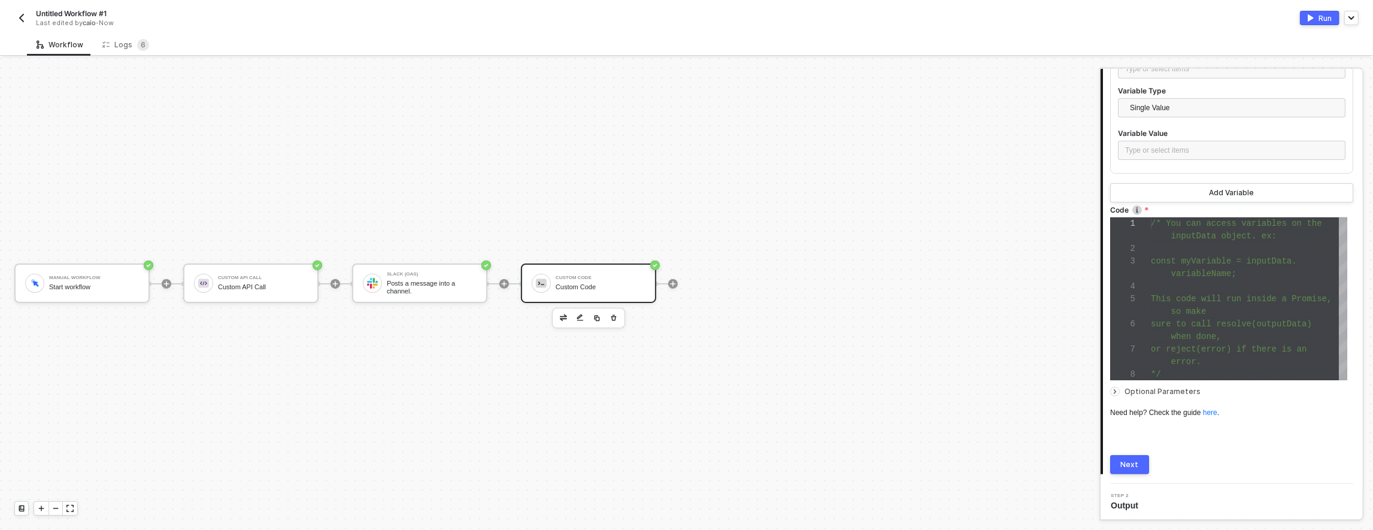
click at [1137, 452] on div "Connector Name Custom Code Variables Variable 1 Variable Name Type or select it…" at bounding box center [1231, 212] width 243 height 525
click at [1139, 459] on button "Next" at bounding box center [1129, 464] width 39 height 19
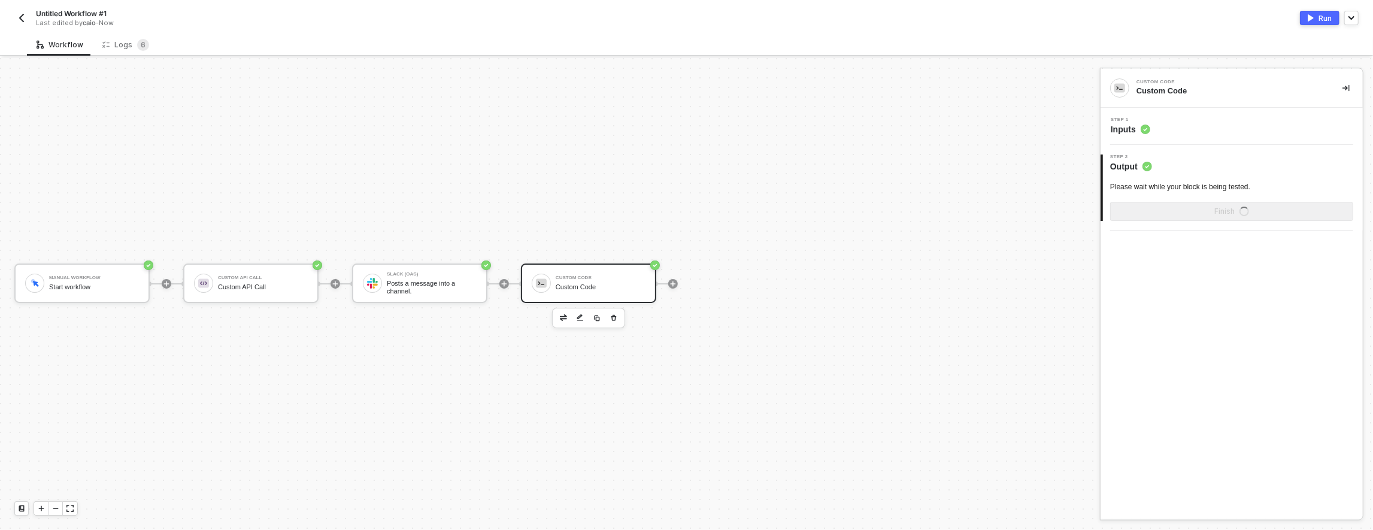
scroll to position [0, 0]
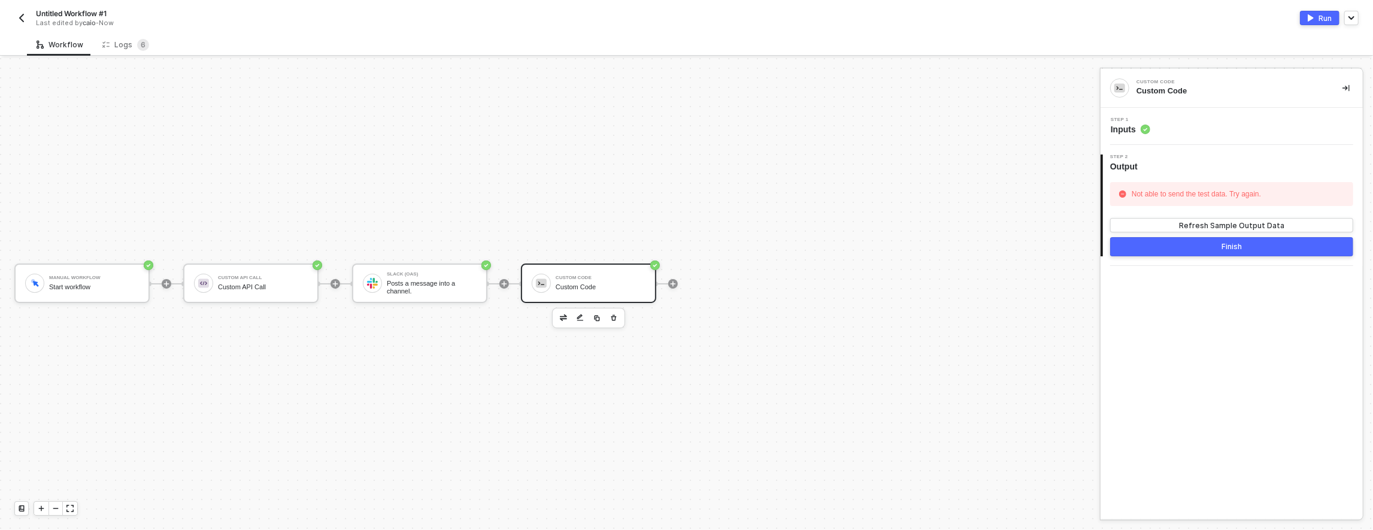
click at [1310, 20] on img "button" at bounding box center [1311, 17] width 6 height 7
click at [124, 40] on div "Logs 6" at bounding box center [125, 45] width 47 height 12
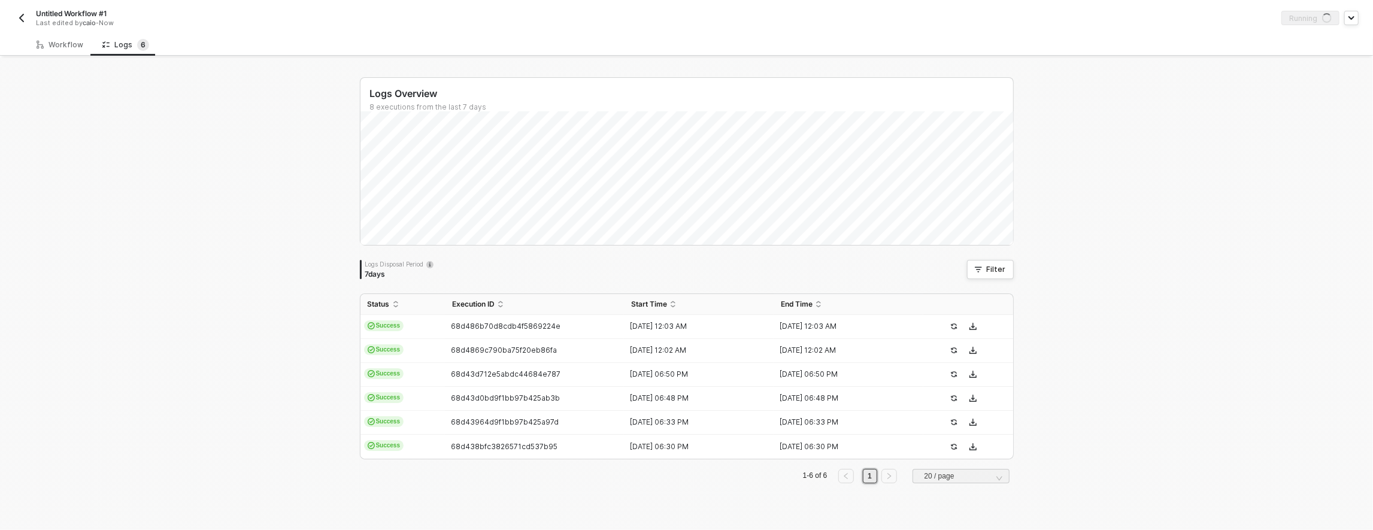
click at [880, 474] on li at bounding box center [889, 476] width 19 height 14
click at [987, 268] on div "Filter" at bounding box center [996, 270] width 19 height 10
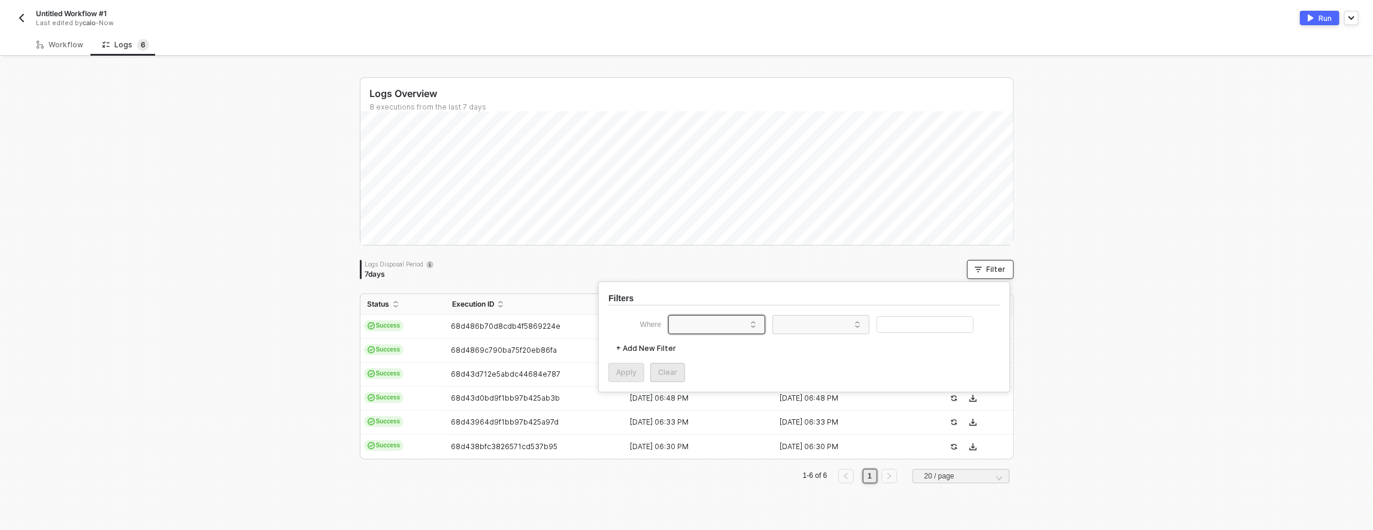
click at [713, 323] on span at bounding box center [719, 325] width 91 height 18
click at [710, 349] on div "Status" at bounding box center [695, 349] width 36 height 10
click at [829, 322] on span at bounding box center [823, 325] width 91 height 18
click at [814, 346] on div "Equals" at bounding box center [822, 347] width 86 height 19
click at [942, 322] on span at bounding box center [927, 325] width 91 height 18
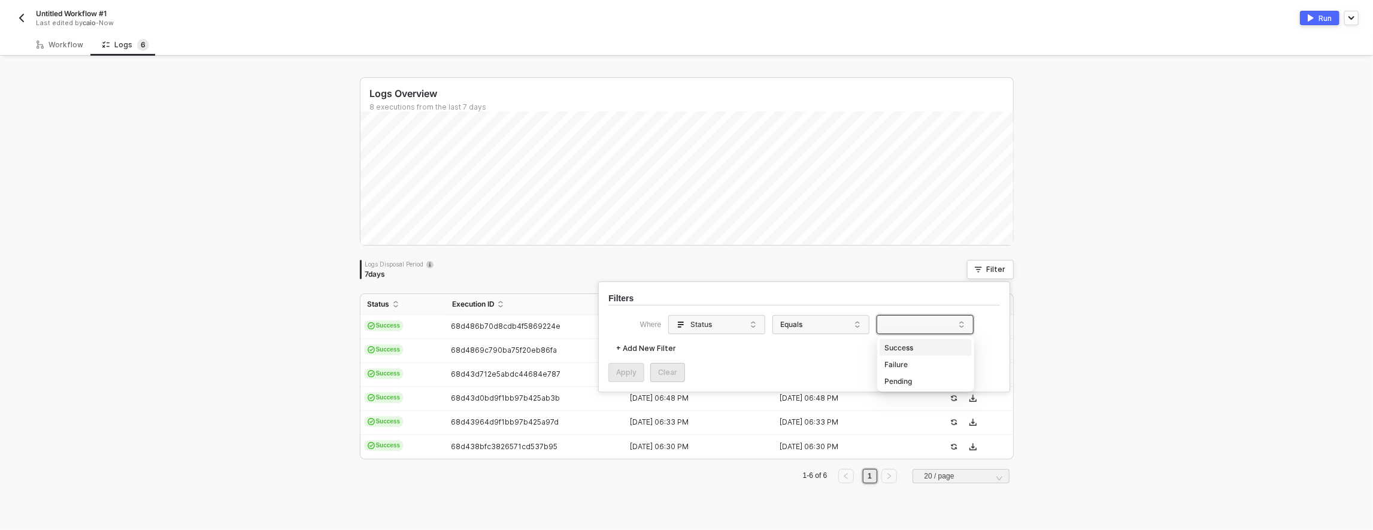
click at [909, 362] on div "Failure" at bounding box center [926, 364] width 86 height 19
click at [630, 370] on div "Apply" at bounding box center [626, 373] width 20 height 10
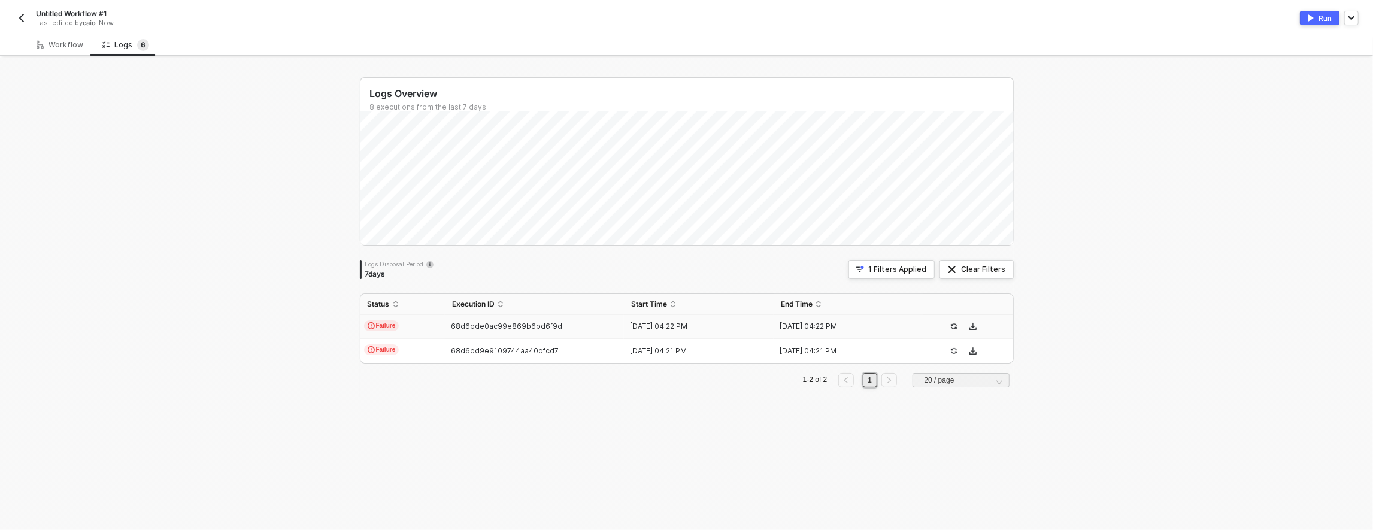
click at [491, 326] on span "68d6bde0ac99e869b6bd6f9d" at bounding box center [506, 326] width 111 height 9
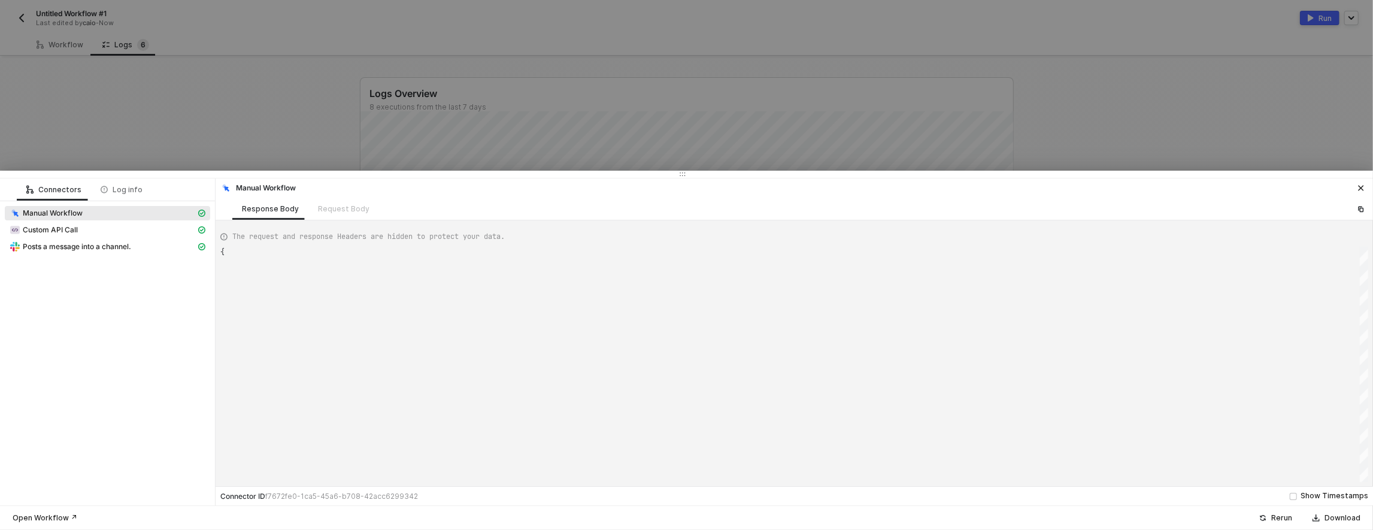
scroll to position [32, 0]
click at [113, 262] on div "Custom Code" at bounding box center [103, 263] width 186 height 11
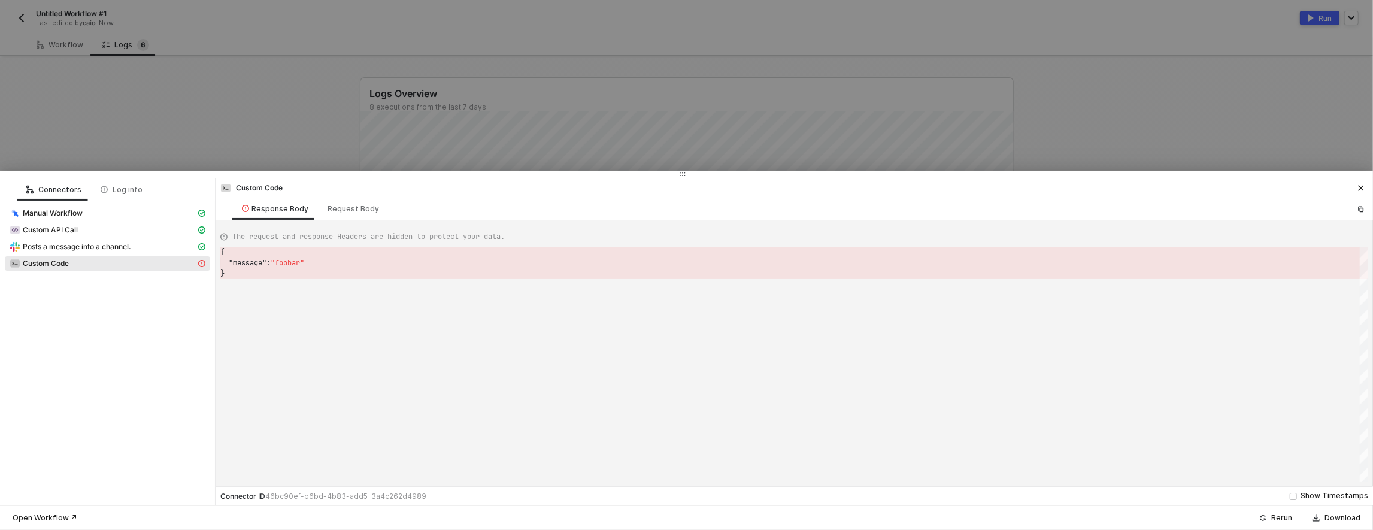
scroll to position [22, 0]
click at [115, 243] on span "Posts a message into a channel." at bounding box center [77, 247] width 108 height 10
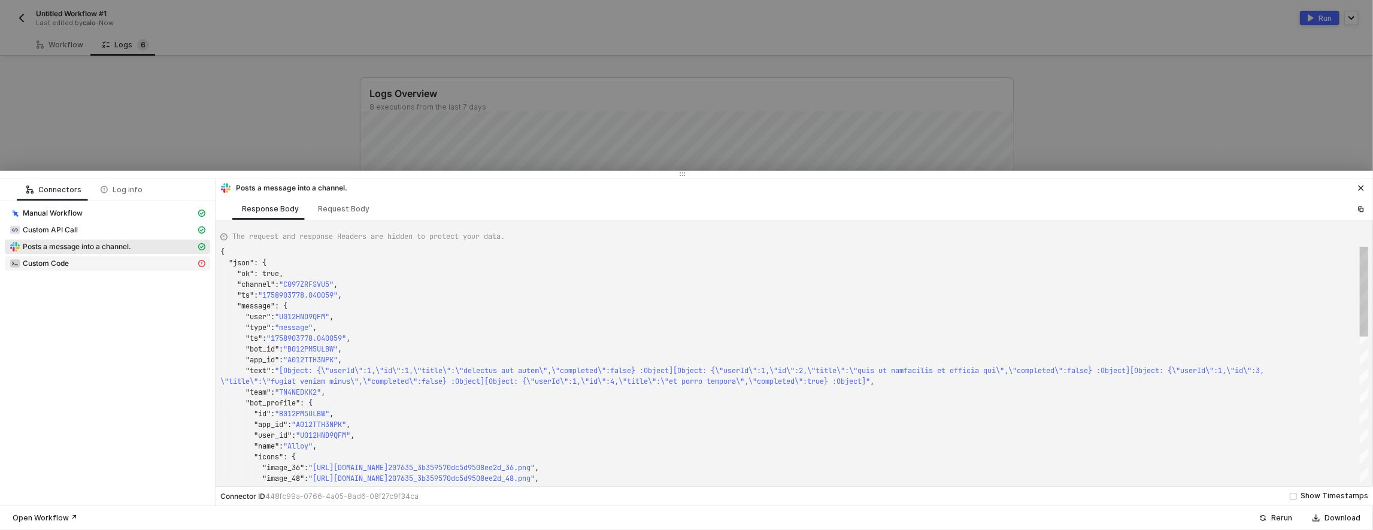
click at [105, 258] on div "Custom Code" at bounding box center [103, 263] width 186 height 11
type textarea "{ "message": "foobar" }"
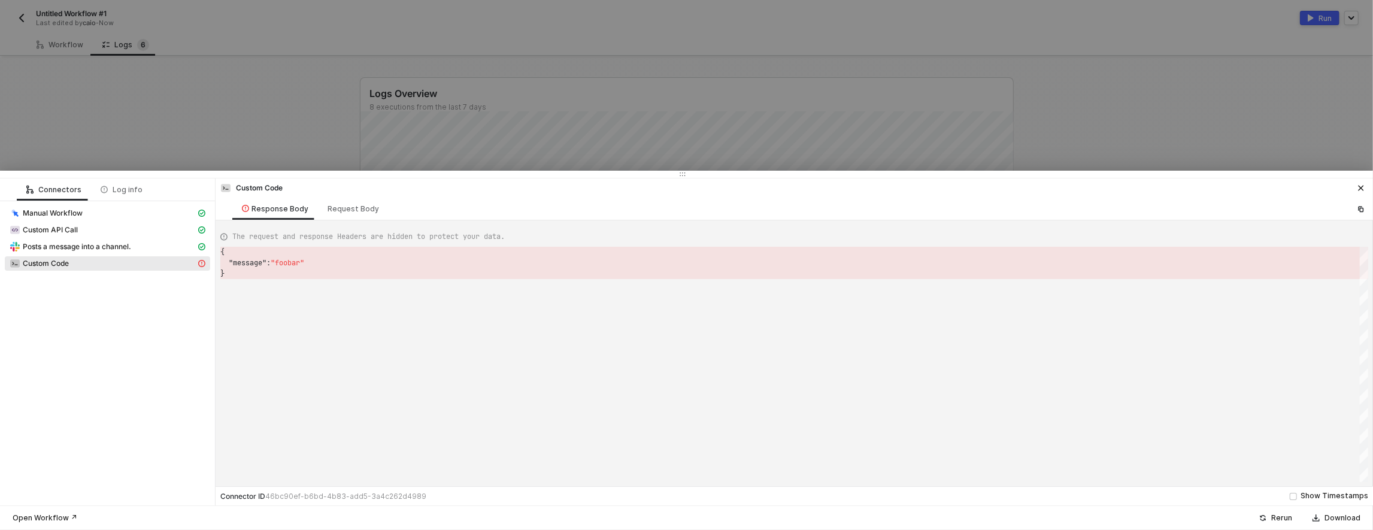
click at [141, 132] on div at bounding box center [686, 265] width 1373 height 530
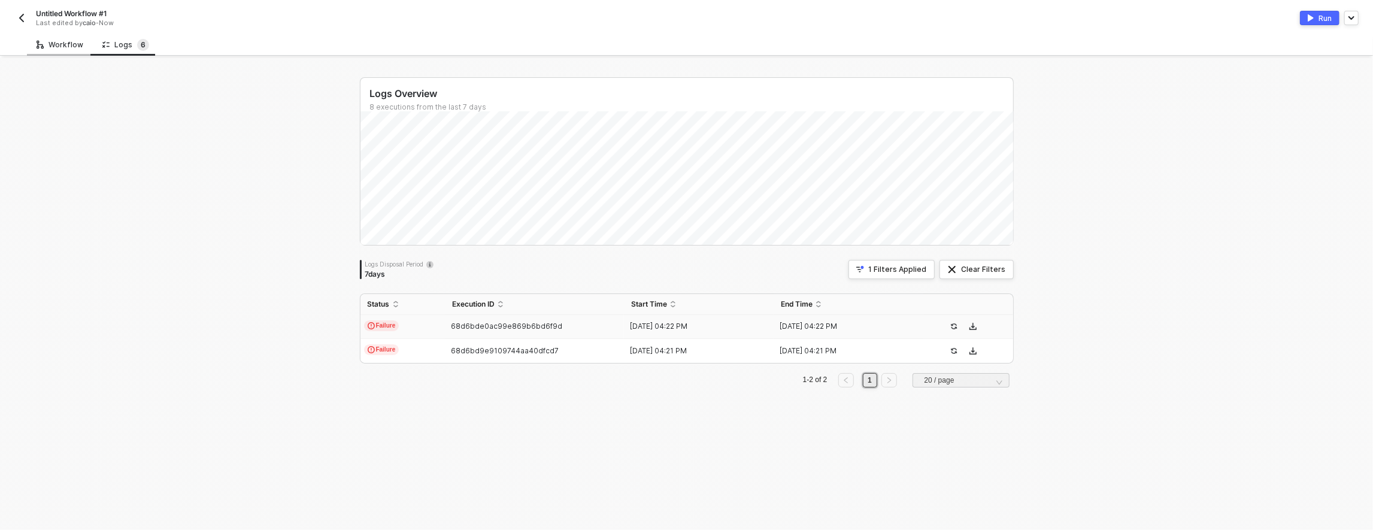
click at [63, 46] on div "Workflow" at bounding box center [60, 45] width 47 height 10
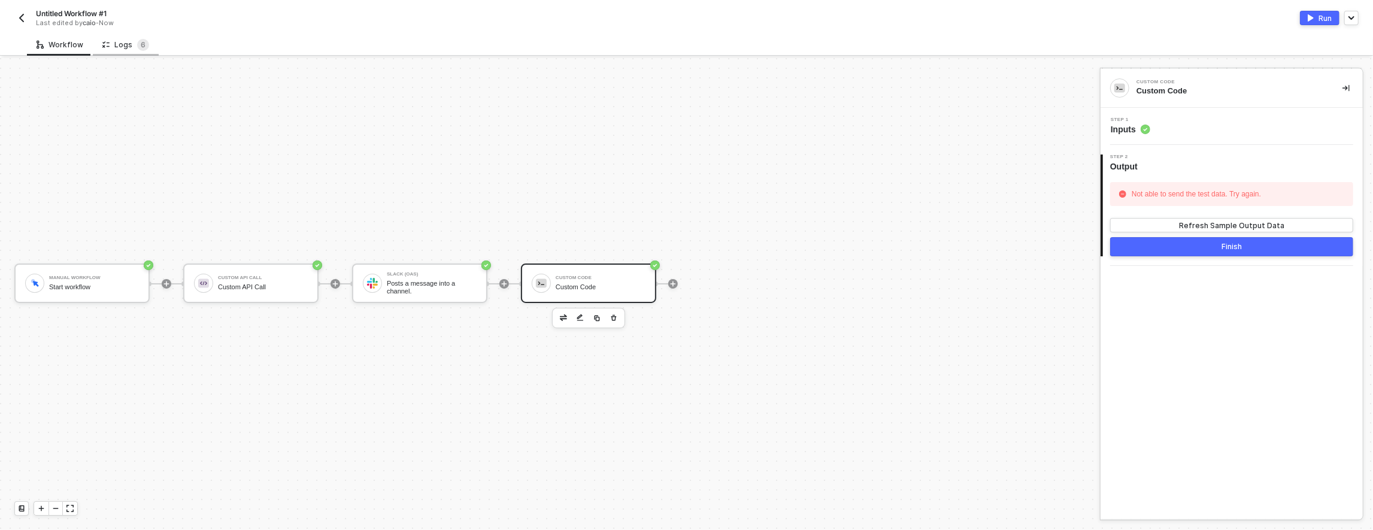
click at [146, 43] on div "Logs 6" at bounding box center [126, 45] width 66 height 22
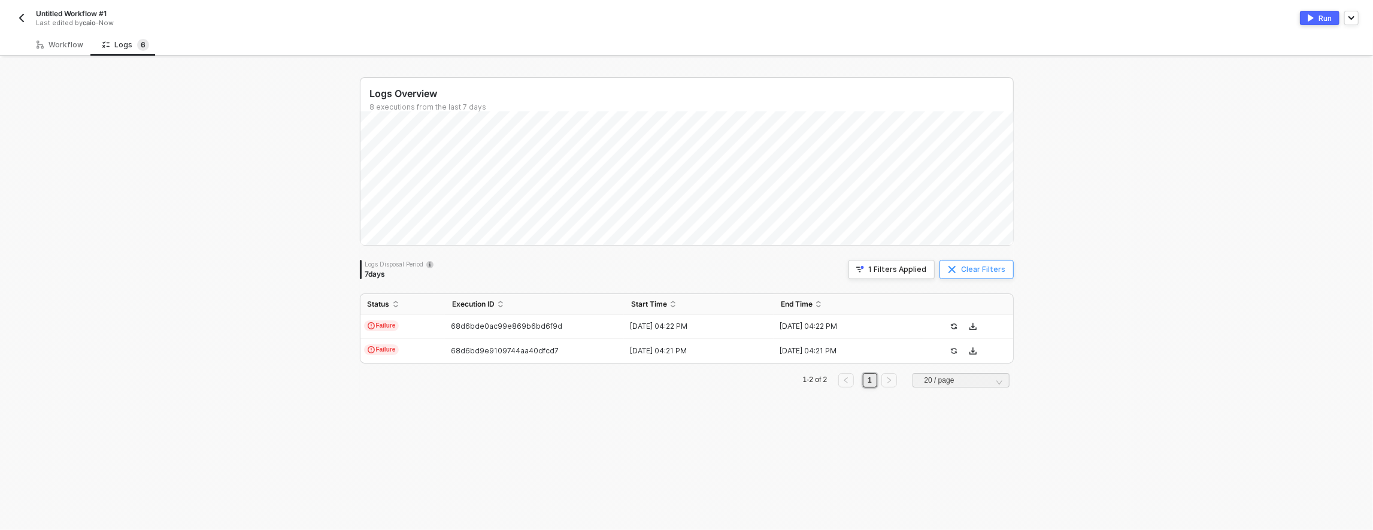
click at [946, 271] on button "Clear Filters" at bounding box center [977, 269] width 74 height 19
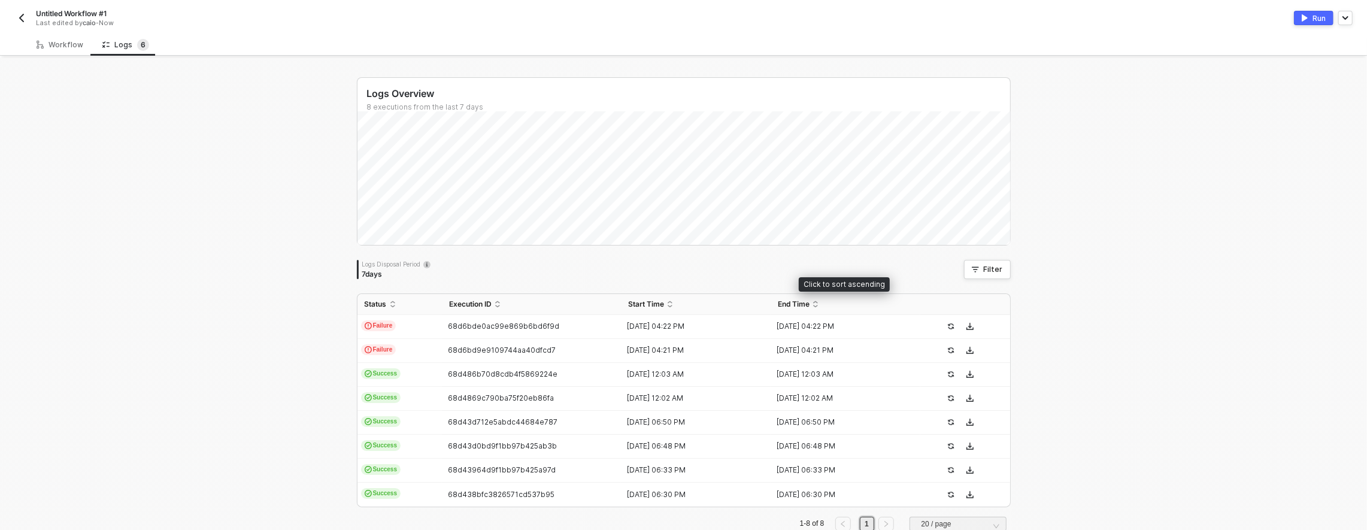
click at [770, 285] on div "Logs Overview 8 executions from the last 7 days Logs Disposal Period 7 days Fil…" at bounding box center [684, 309] width 654 height 464
click at [680, 346] on div "[DATE] 04:21 PM" at bounding box center [691, 351] width 140 height 10
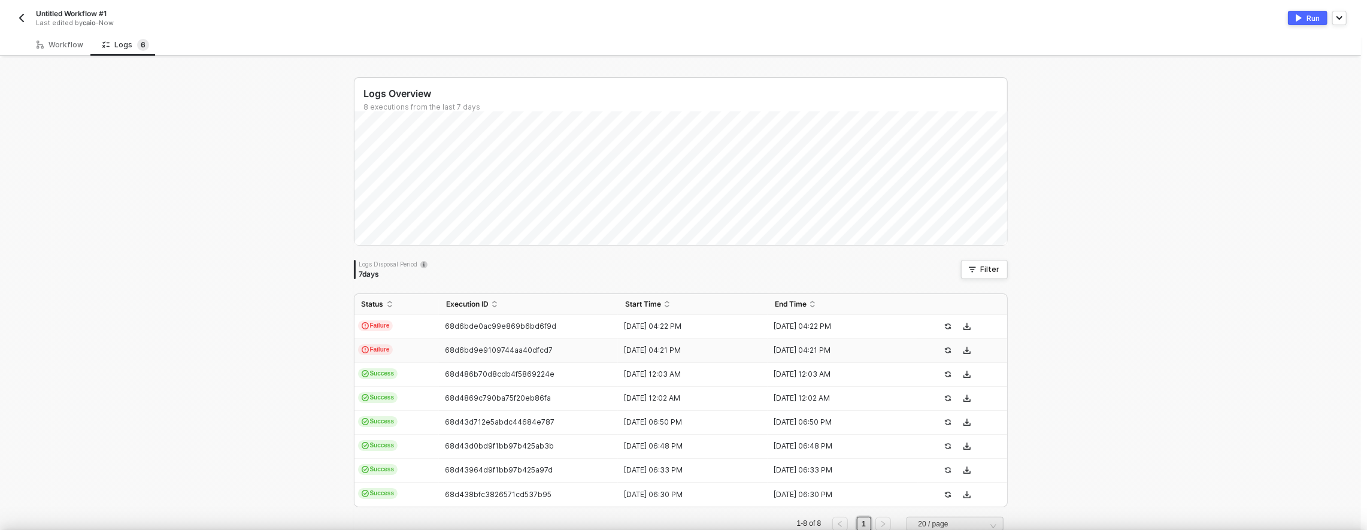
scroll to position [32, 0]
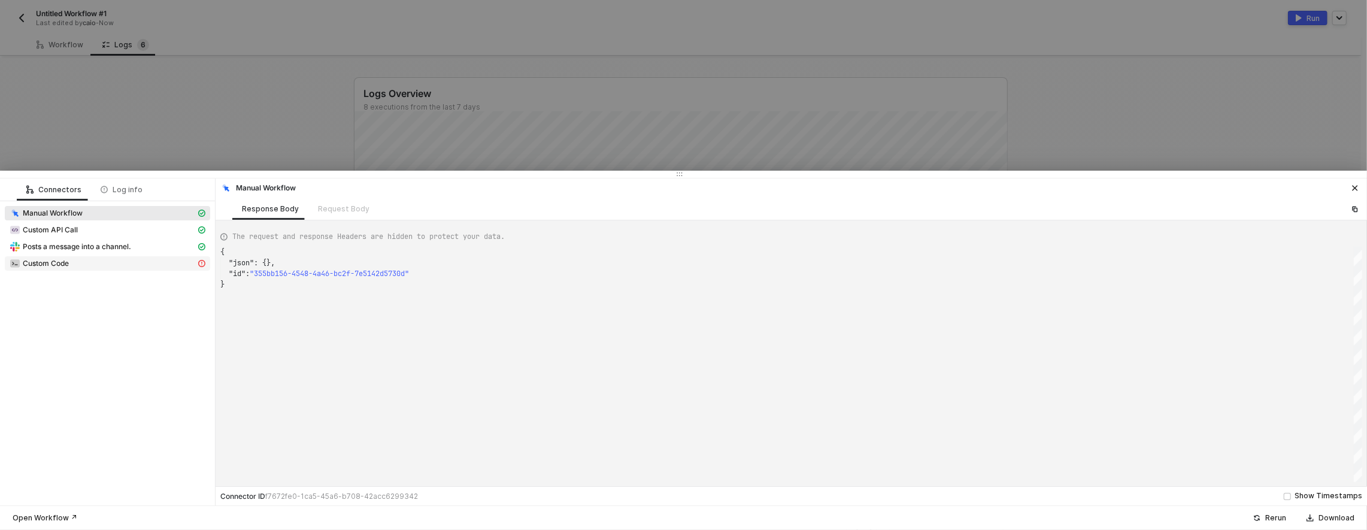
click at [156, 263] on div "Custom Code" at bounding box center [103, 263] width 186 height 11
type textarea "{ "message": "foo" }"
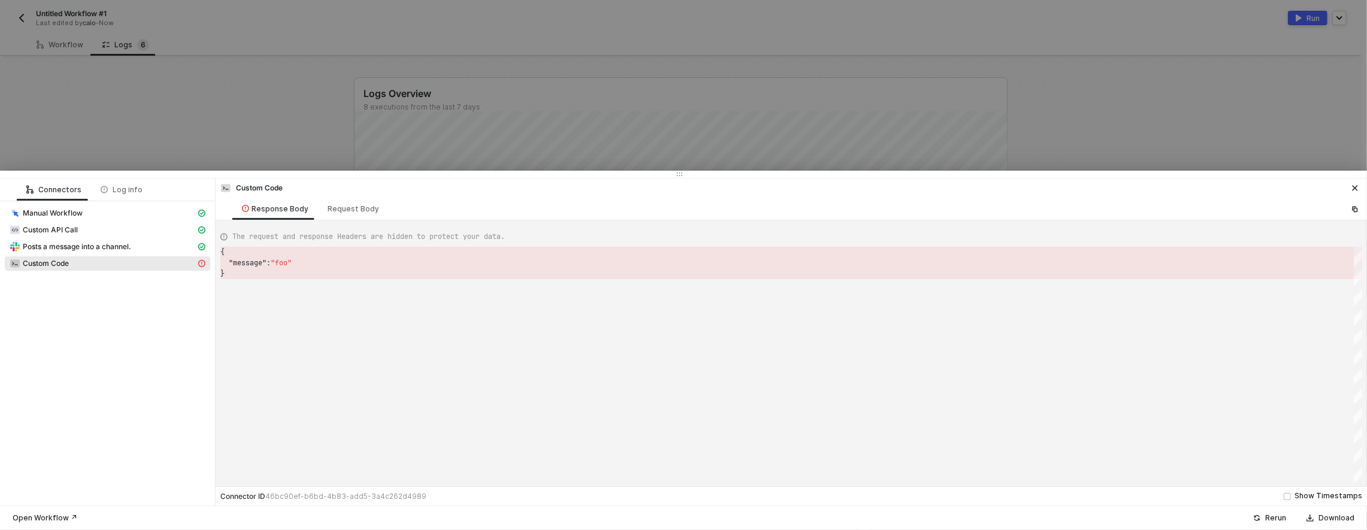
click at [198, 129] on div at bounding box center [683, 265] width 1367 height 530
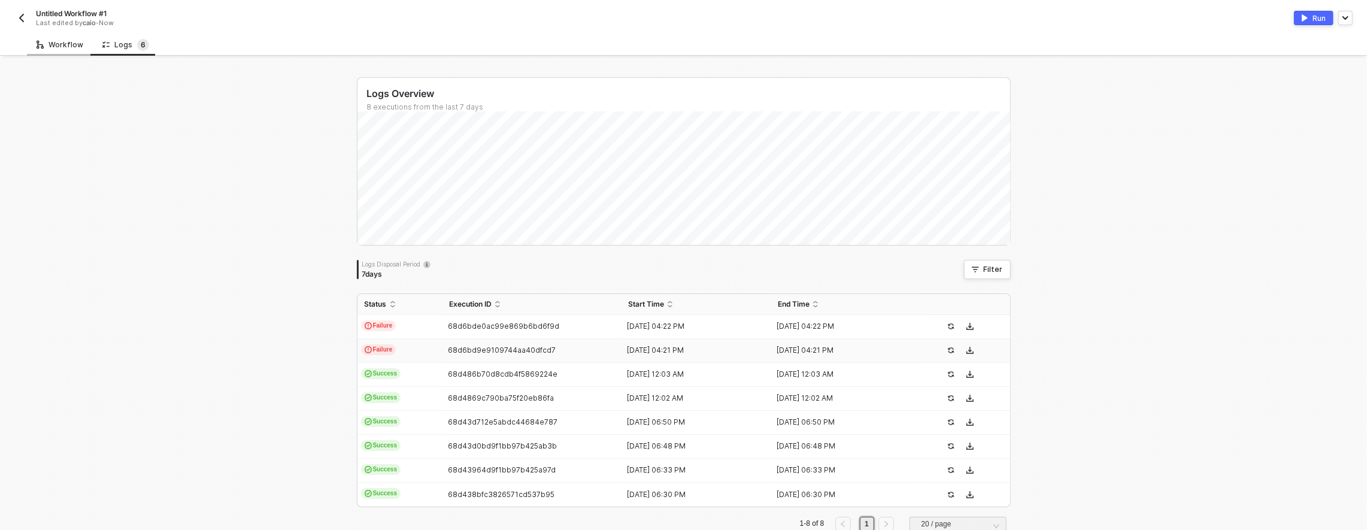
click at [48, 40] on div "Workflow" at bounding box center [60, 45] width 47 height 10
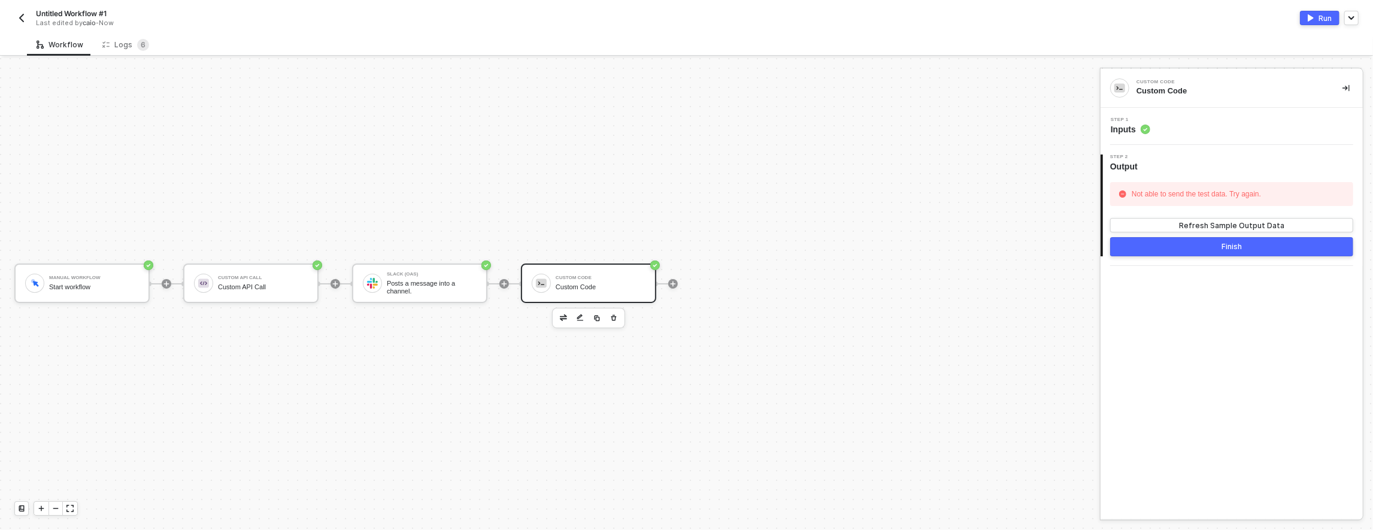
click at [1179, 128] on div "Step 1 Inputs" at bounding box center [1233, 126] width 259 height 18
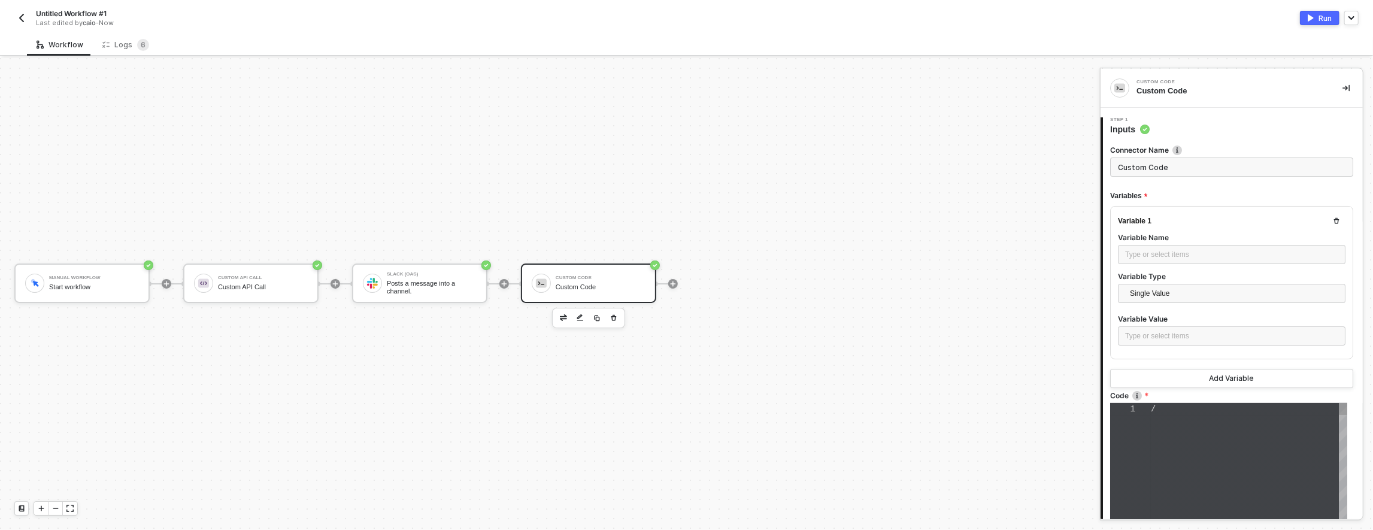
type textarea "/* You can access variables on the inputData object. ex: const myVariable = inp…"
click at [1194, 453] on div "variableName;" at bounding box center [1249, 459] width 196 height 13
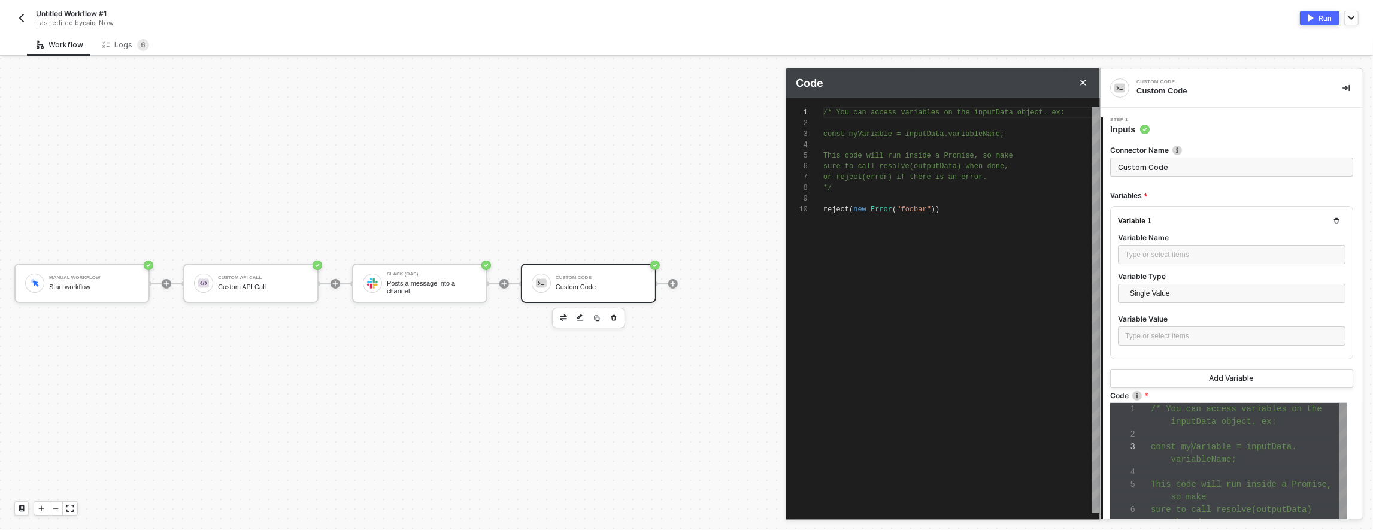
scroll to position [97, 0]
click at [916, 211] on span ""foobar"" at bounding box center [914, 209] width 35 height 8
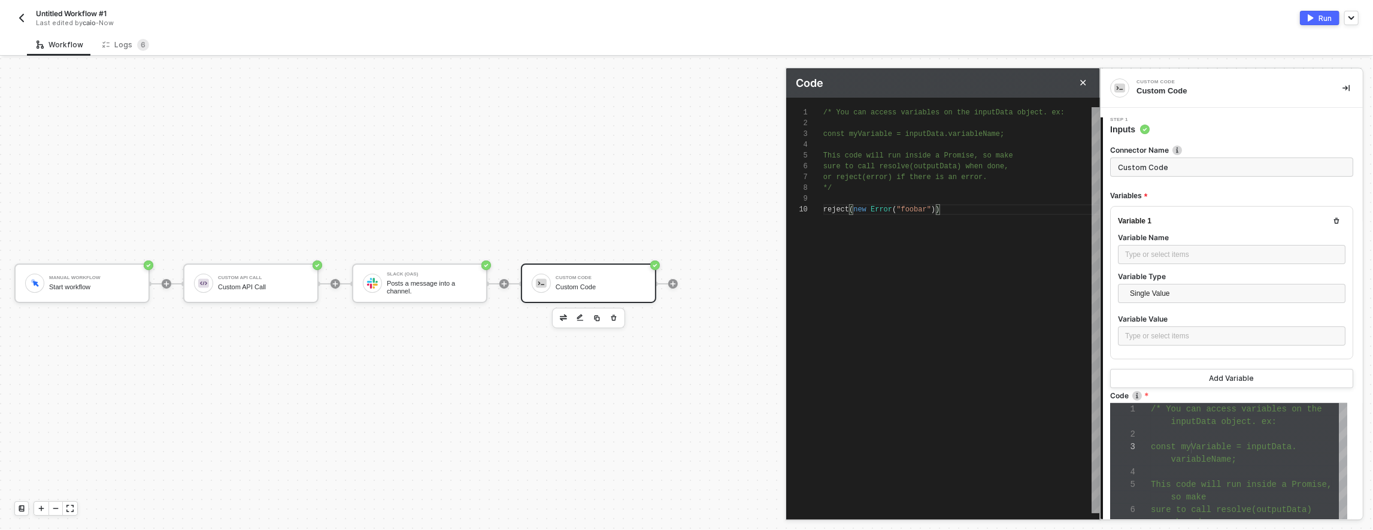
click at [916, 211] on span ""foobar"" at bounding box center [914, 209] width 35 height 8
type textarea "/* You can access variables on the inputData object. ex: const myVariable = inp…"
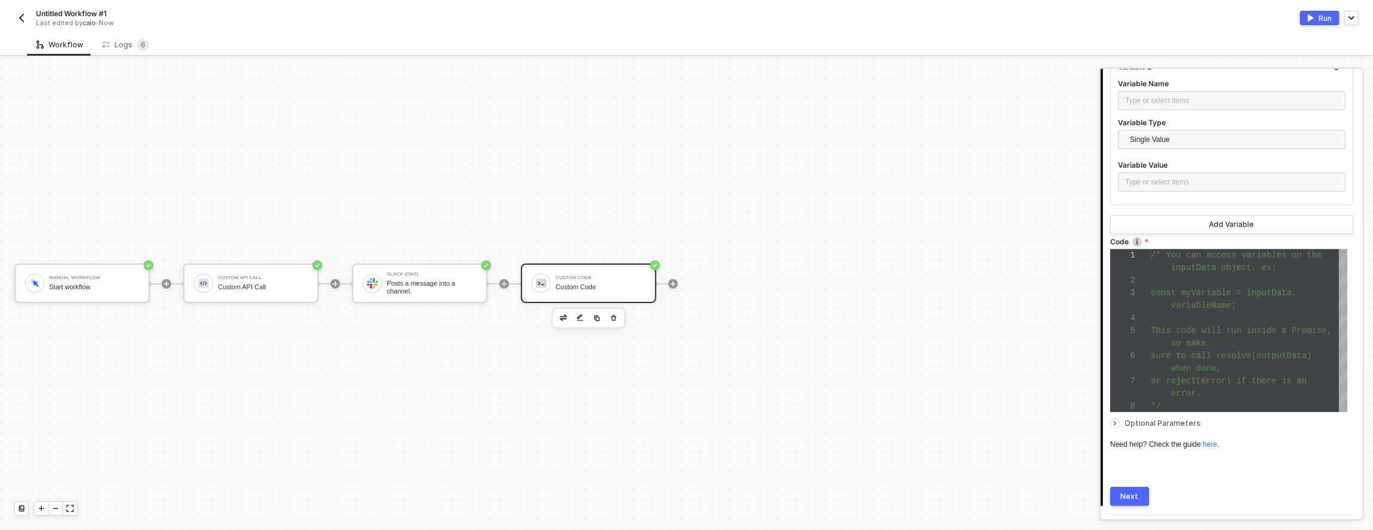
scroll to position [186, 0]
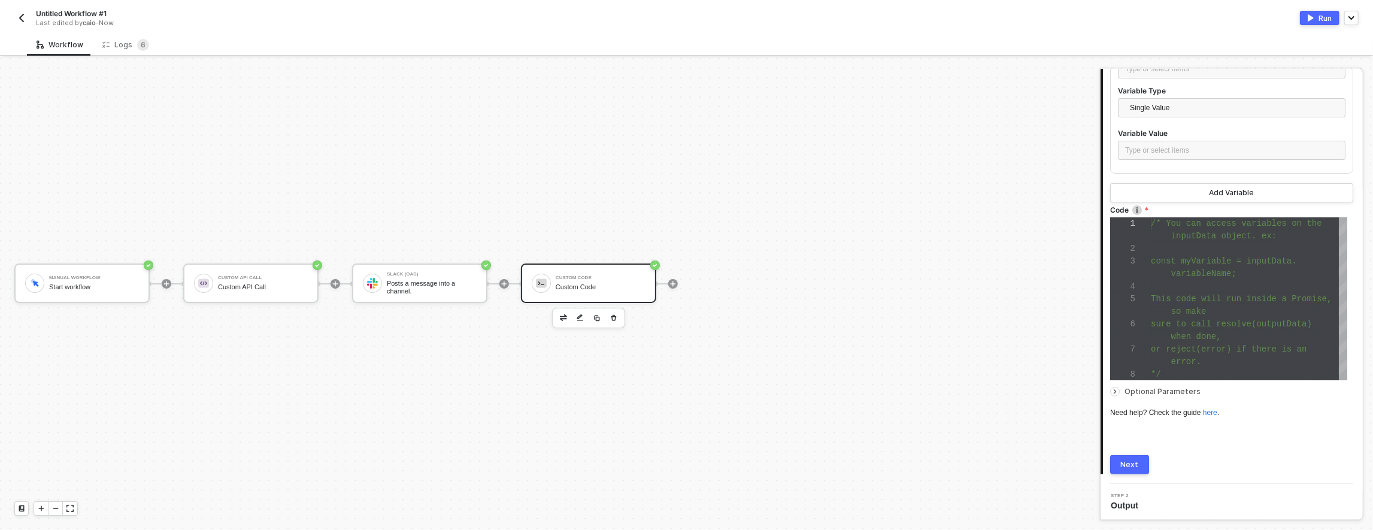
click at [1141, 459] on button "Next" at bounding box center [1129, 464] width 39 height 19
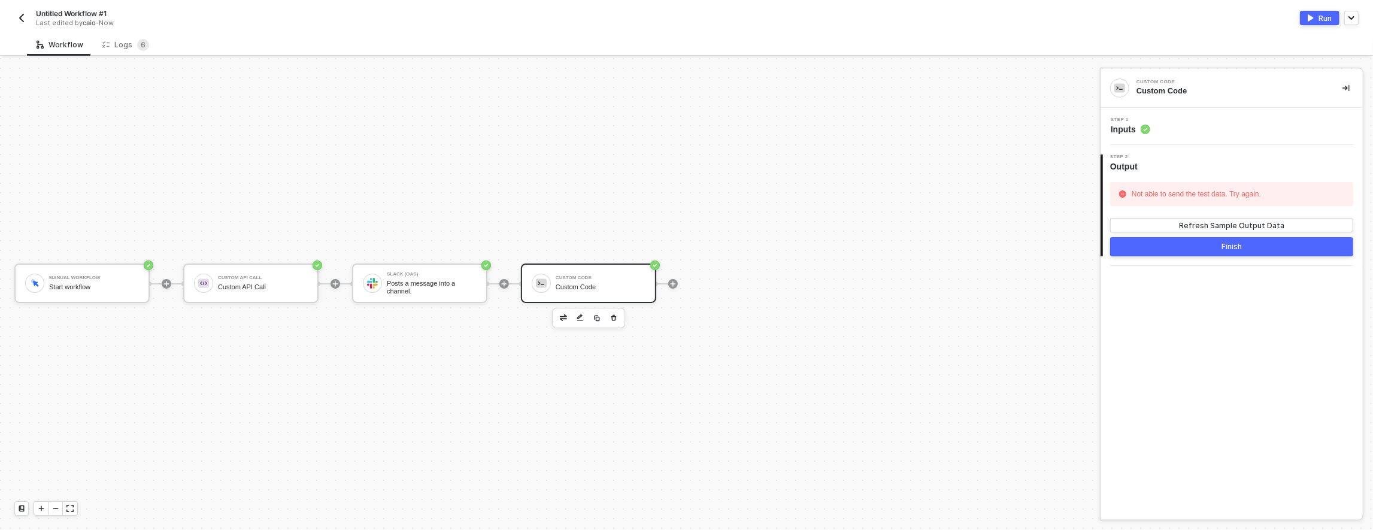
click at [1322, 26] on div "Untitled Workflow #1 Last edited by [PERSON_NAME] - Now Run" at bounding box center [686, 17] width 1345 height 34
click at [1317, 22] on button "Run" at bounding box center [1320, 18] width 40 height 14
click at [122, 49] on div "Logs 6" at bounding box center [125, 45] width 47 height 12
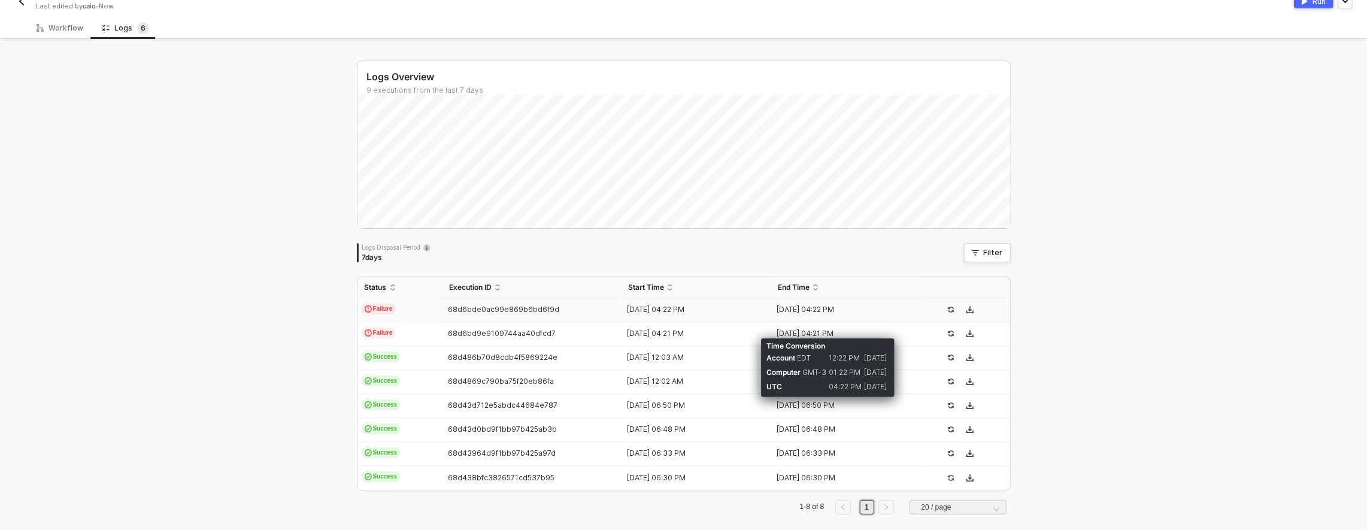
scroll to position [29, 0]
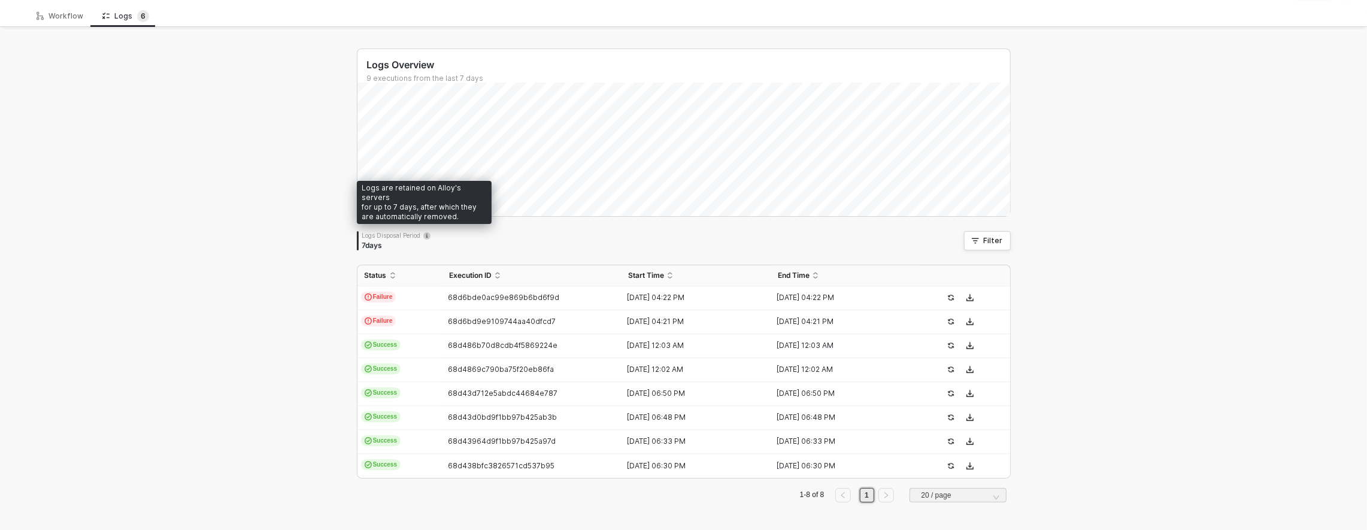
click at [447, 240] on div "Logs Disposal Period 7 days Filter" at bounding box center [684, 240] width 654 height 19
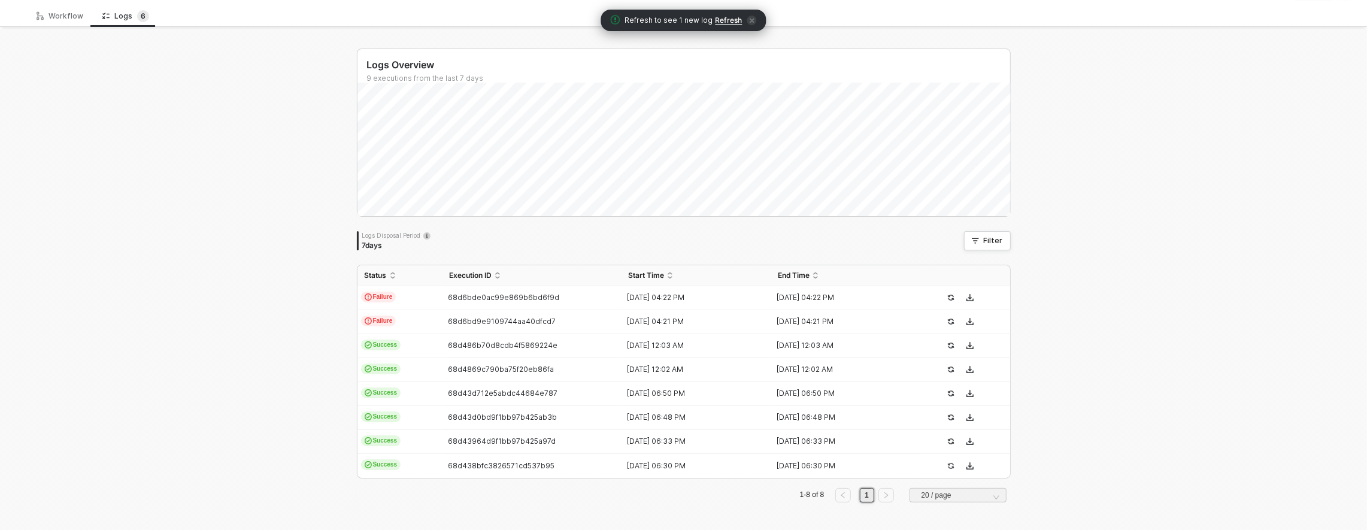
click at [729, 21] on span "Refresh" at bounding box center [729, 21] width 27 height 10
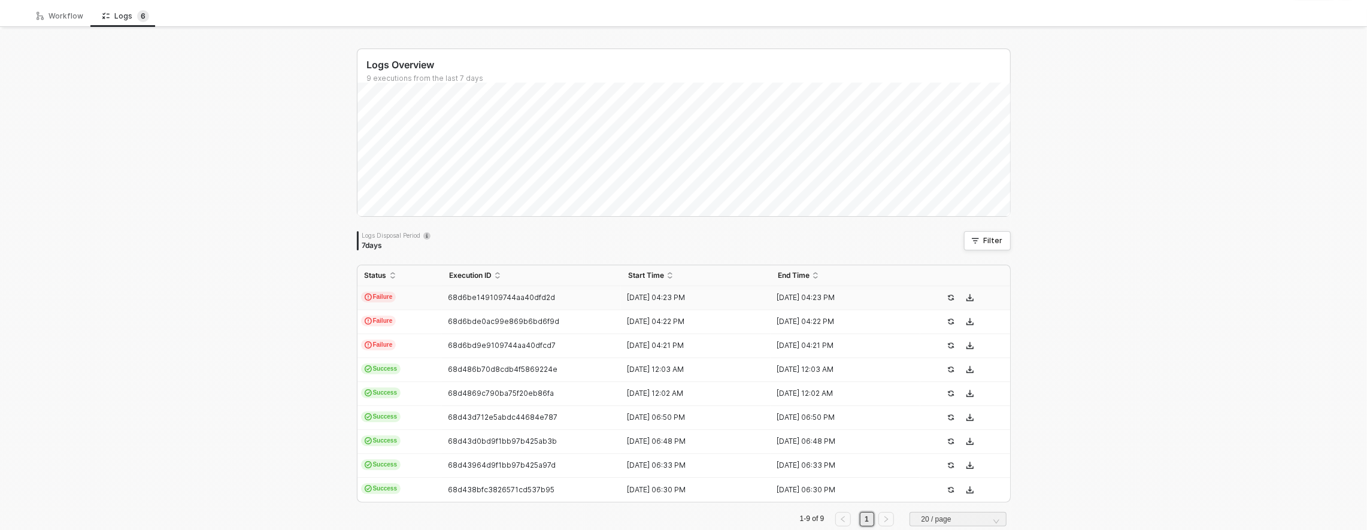
click at [548, 290] on td "68d6be149109744aa40dfd2d" at bounding box center [532, 298] width 180 height 24
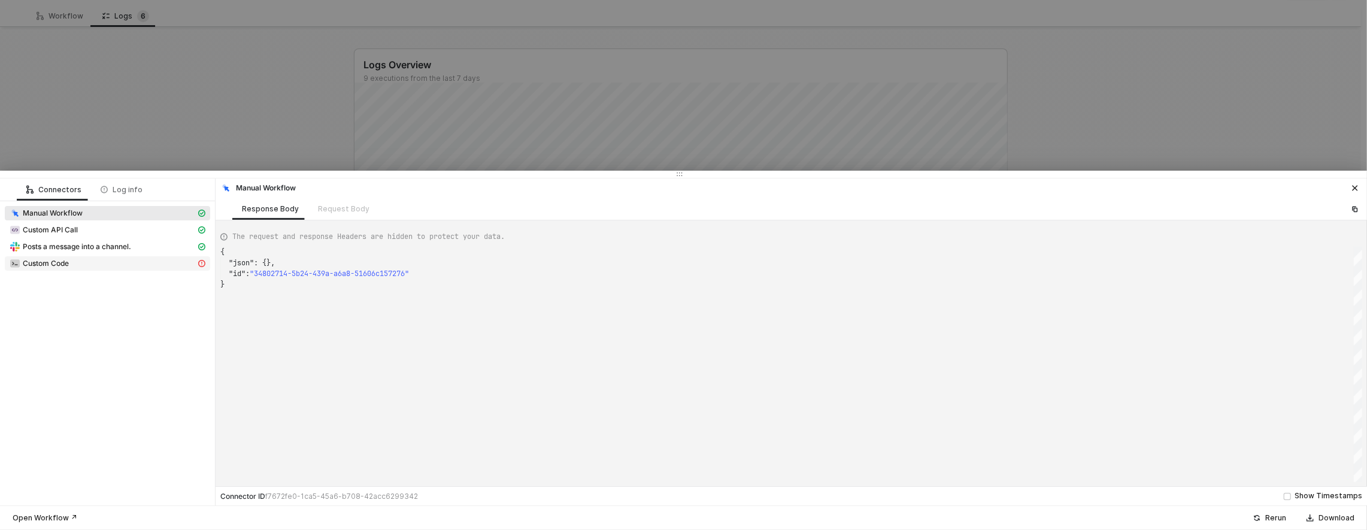
click at [66, 270] on span "Custom Code" at bounding box center [107, 263] width 205 height 14
type textarea "{ "message": "its me" }"
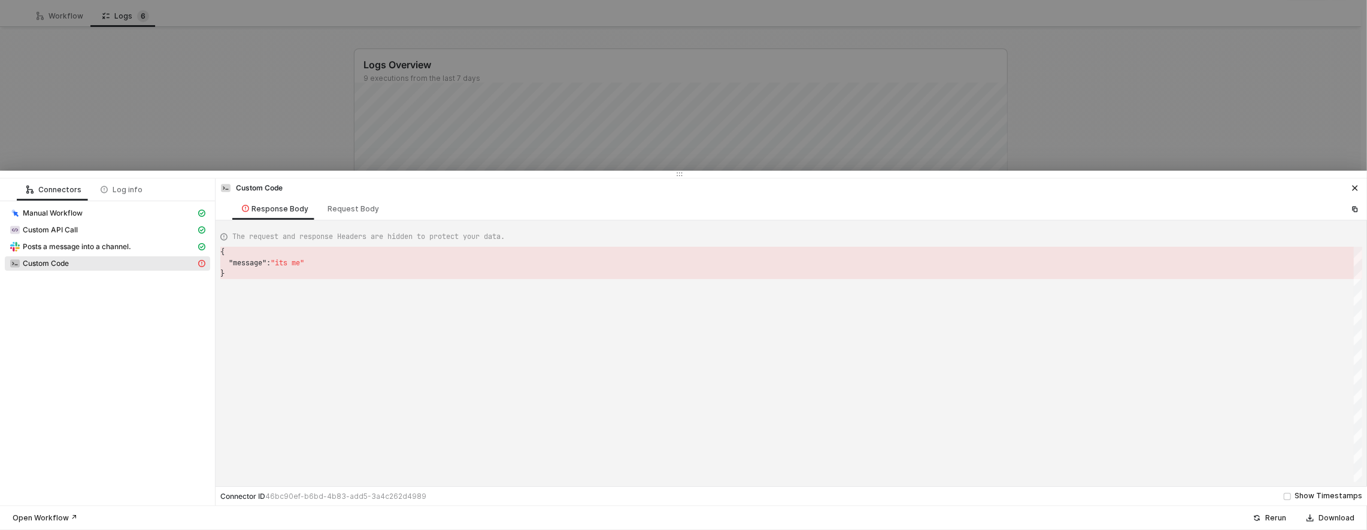
scroll to position [22, 0]
click at [202, 116] on div at bounding box center [683, 265] width 1367 height 530
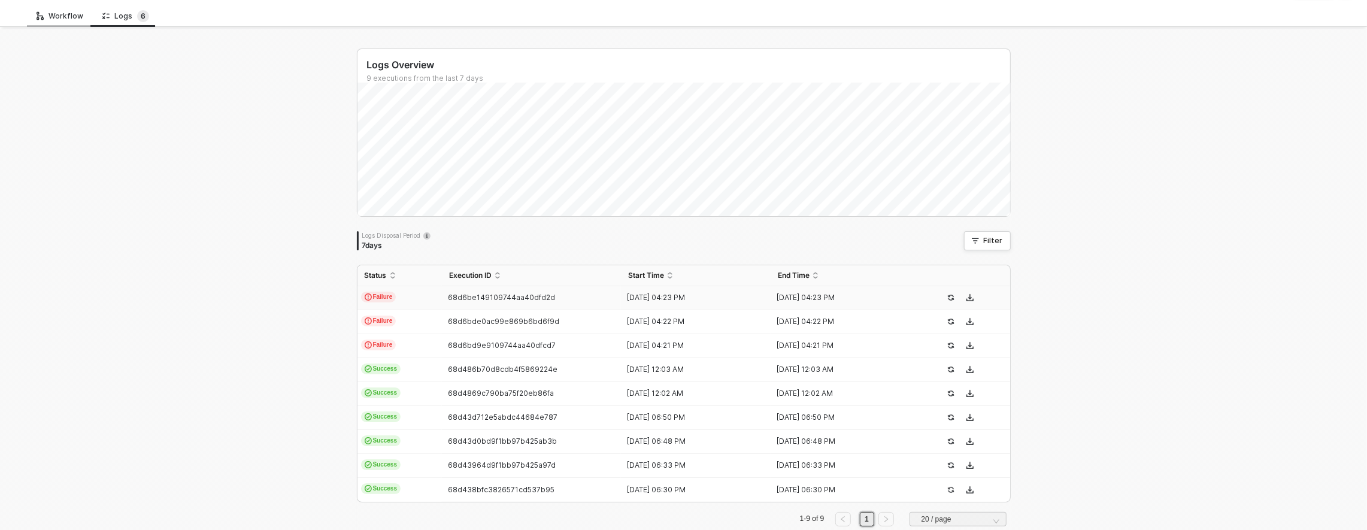
click at [64, 14] on div "Workflow" at bounding box center [60, 16] width 47 height 10
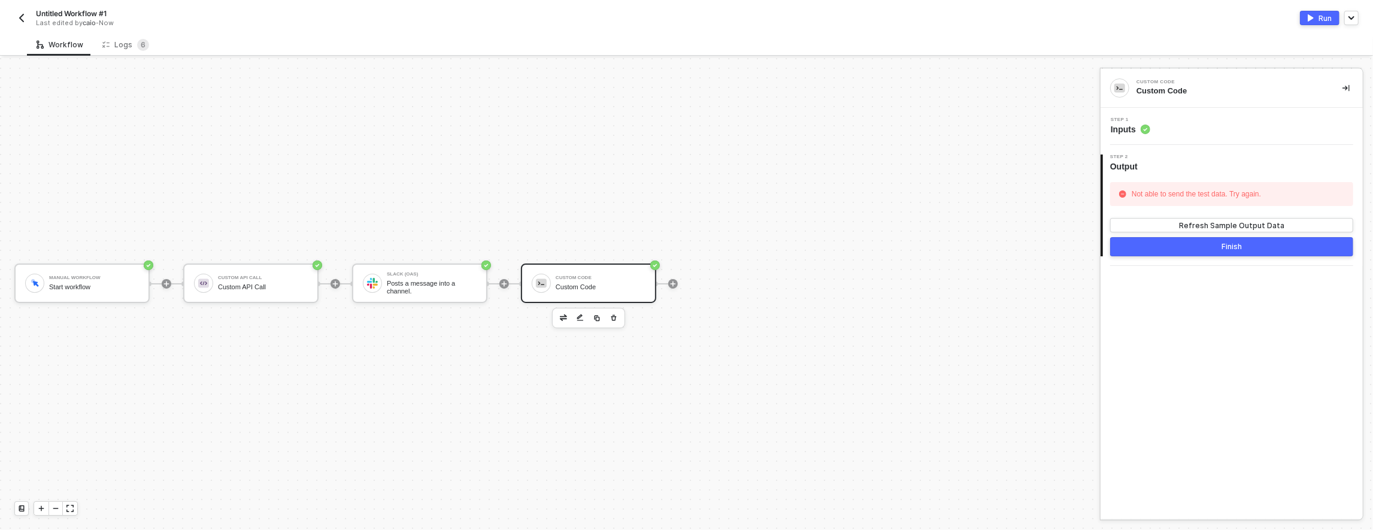
scroll to position [20, 0]
